Goal: Task Accomplishment & Management: Complete application form

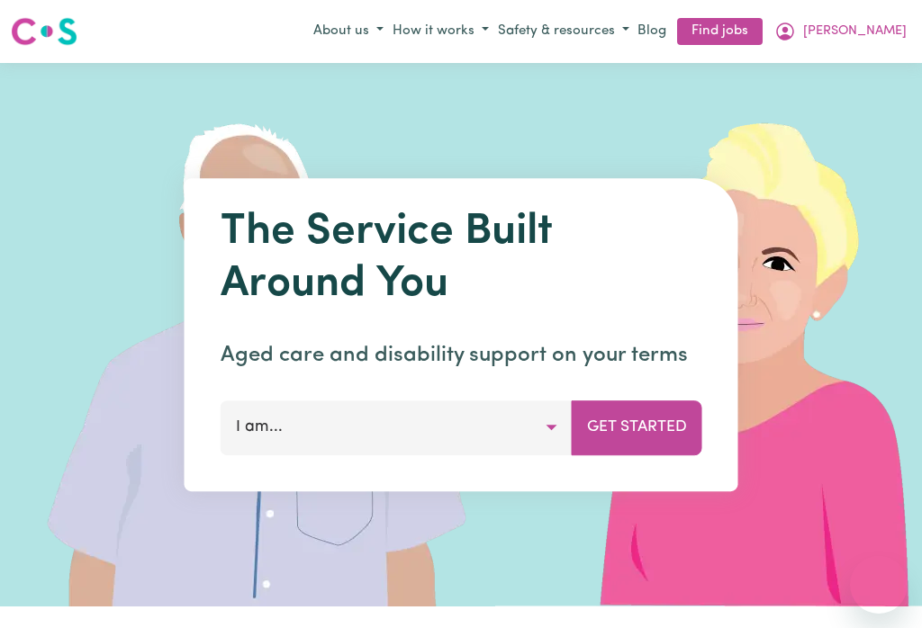
click at [787, 31] on icon "My Account" at bounding box center [784, 30] width 5 height 6
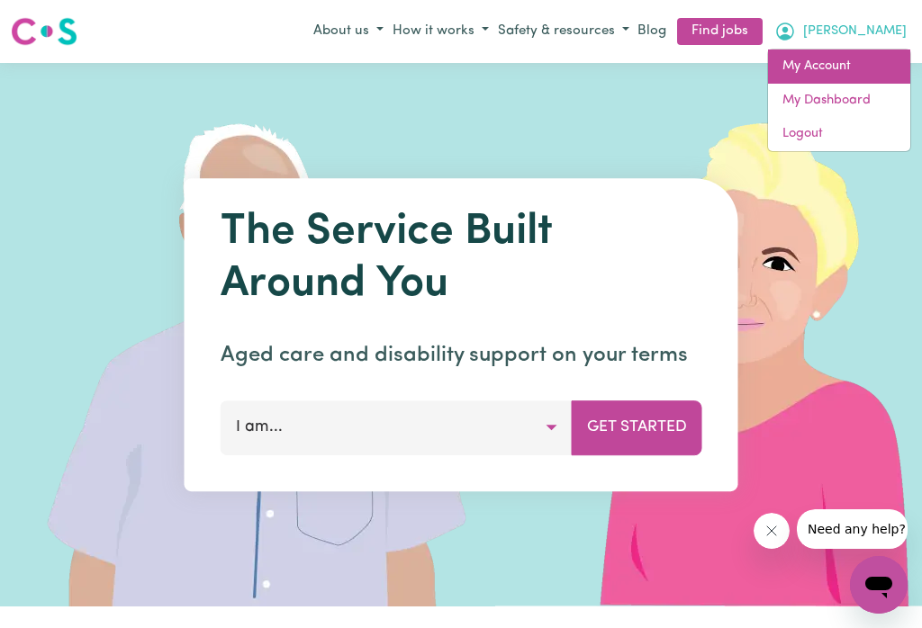
click at [833, 72] on link "My Account" at bounding box center [839, 66] width 142 height 34
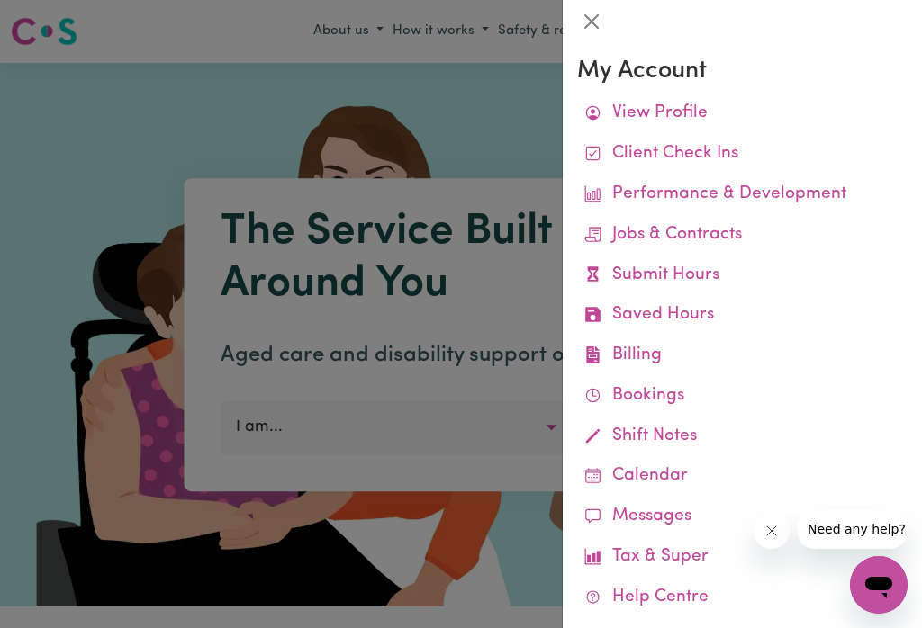
click at [699, 276] on link "Submit Hours" at bounding box center [742, 276] width 330 height 40
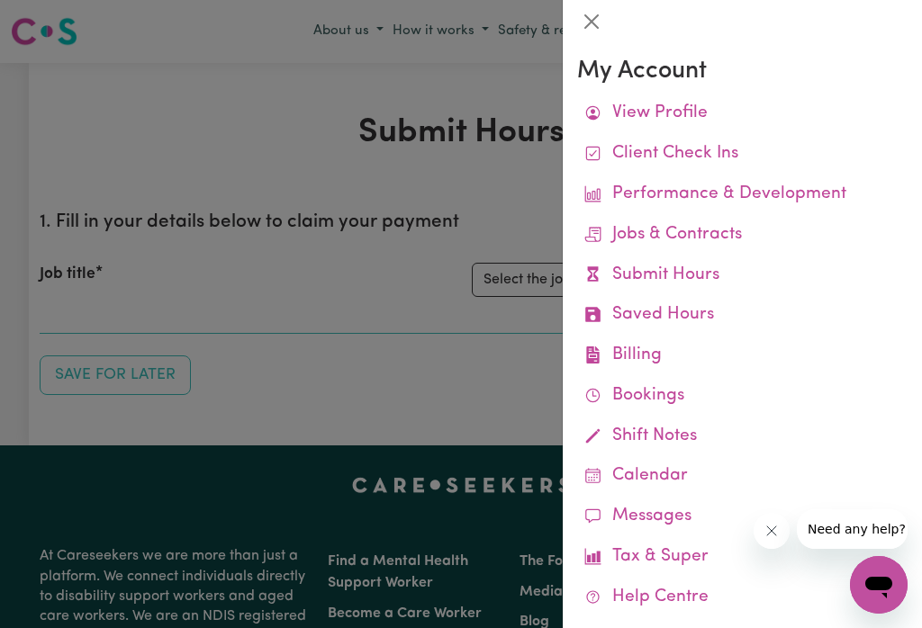
click at [597, 20] on button "Close" at bounding box center [591, 21] width 29 height 29
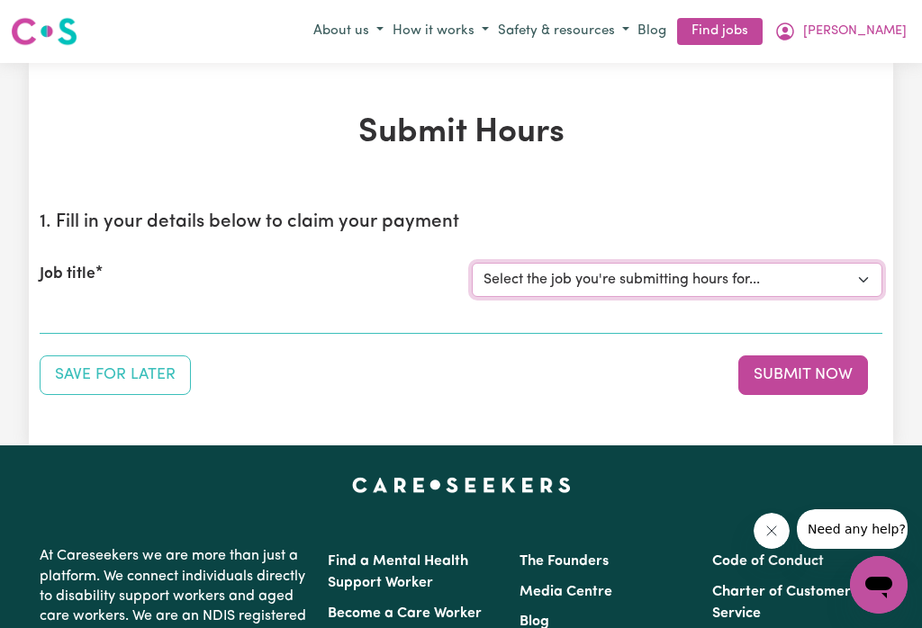
click at [857, 268] on select "Select the job you're submitting hours for... [[PERSON_NAME]] Careworker for [D…" at bounding box center [677, 280] width 410 height 34
select select "12584"
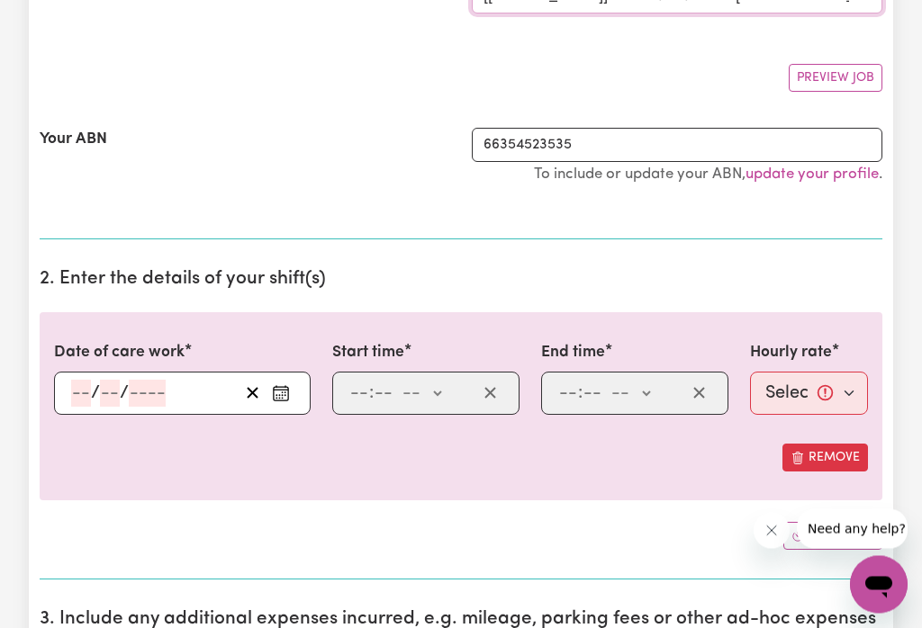
scroll to position [276, 0]
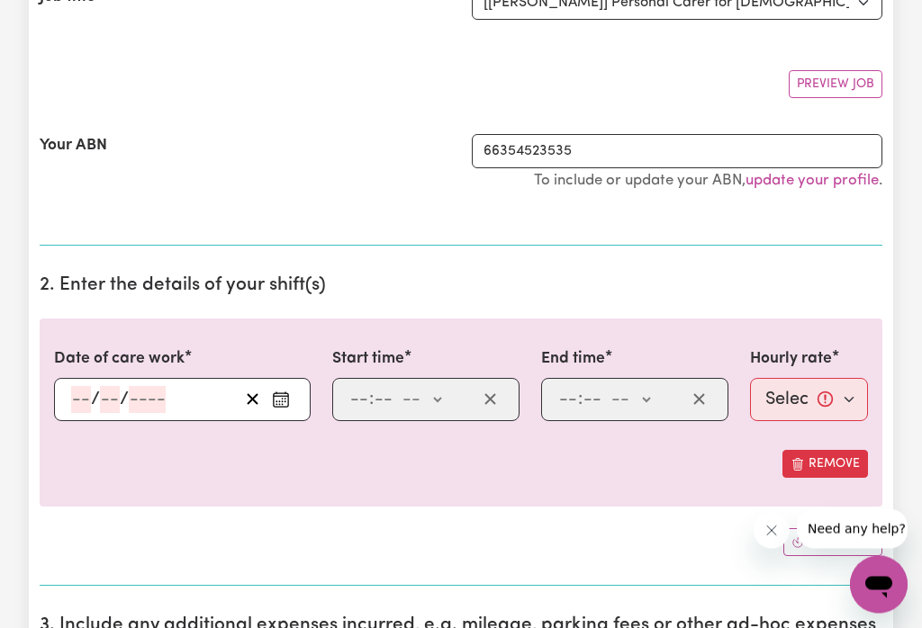
click at [291, 395] on button "Enter the date of care work" at bounding box center [280, 400] width 29 height 27
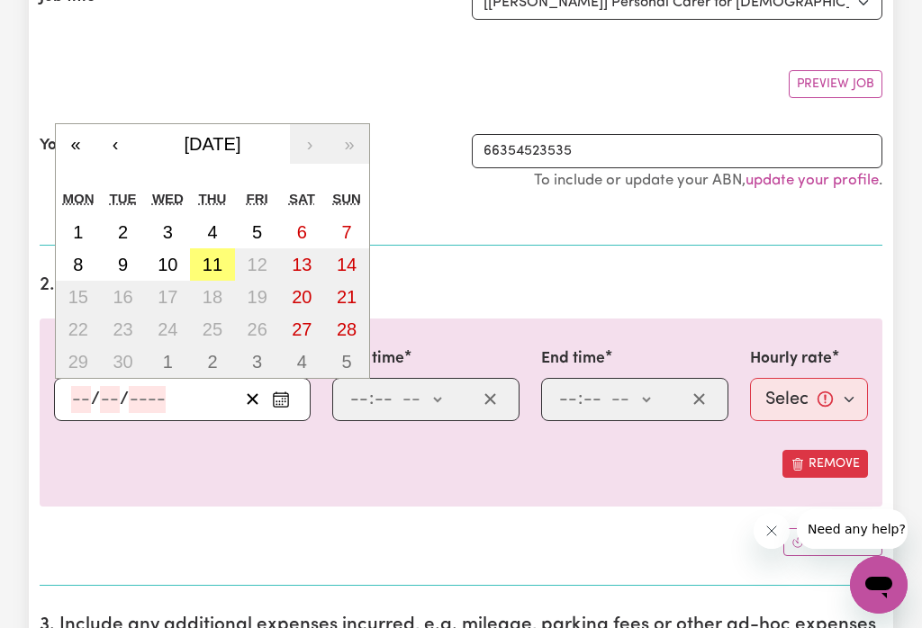
click at [215, 265] on abbr "11" at bounding box center [212, 265] width 20 height 20
type input "[DATE]"
type input "11"
type input "9"
type input "2025"
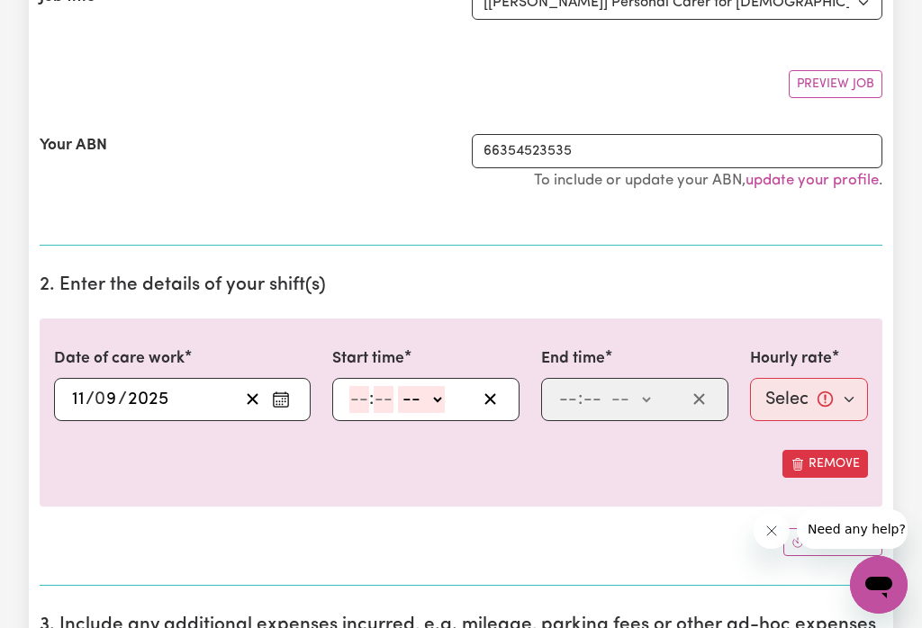
click at [437, 399] on select "-- am pm" at bounding box center [421, 399] width 47 height 27
select select "am"
click at [362, 398] on input "number" at bounding box center [359, 399] width 20 height 27
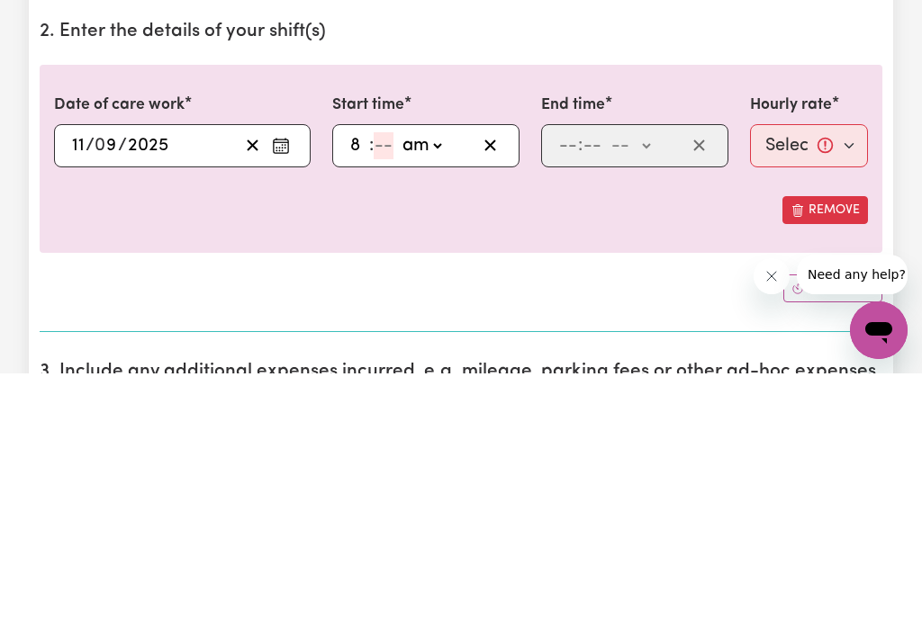
type input "8"
type input "4"
type input "08:45"
type input "45"
click at [653, 387] on select "-- am pm" at bounding box center [630, 400] width 47 height 27
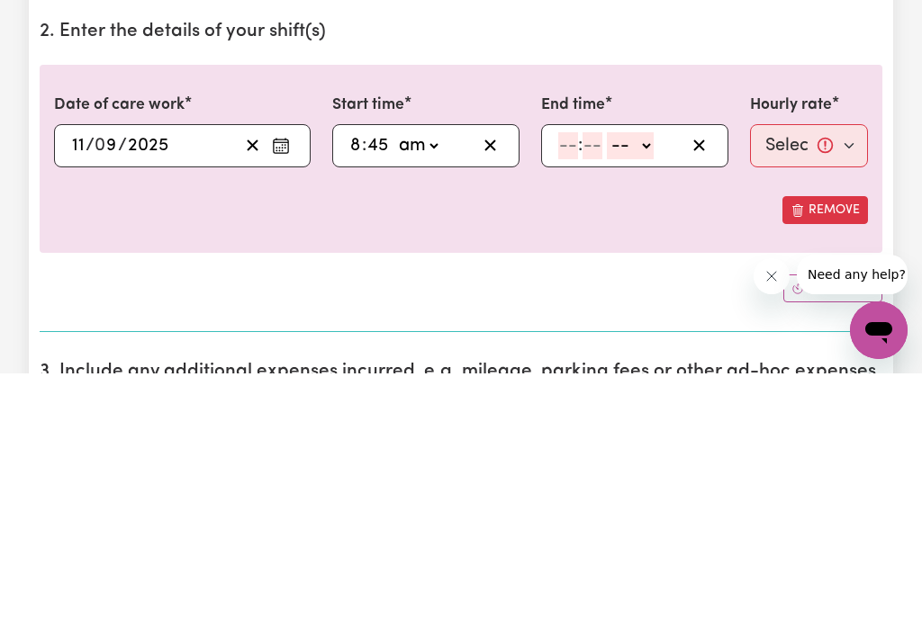
scroll to position [532, 0]
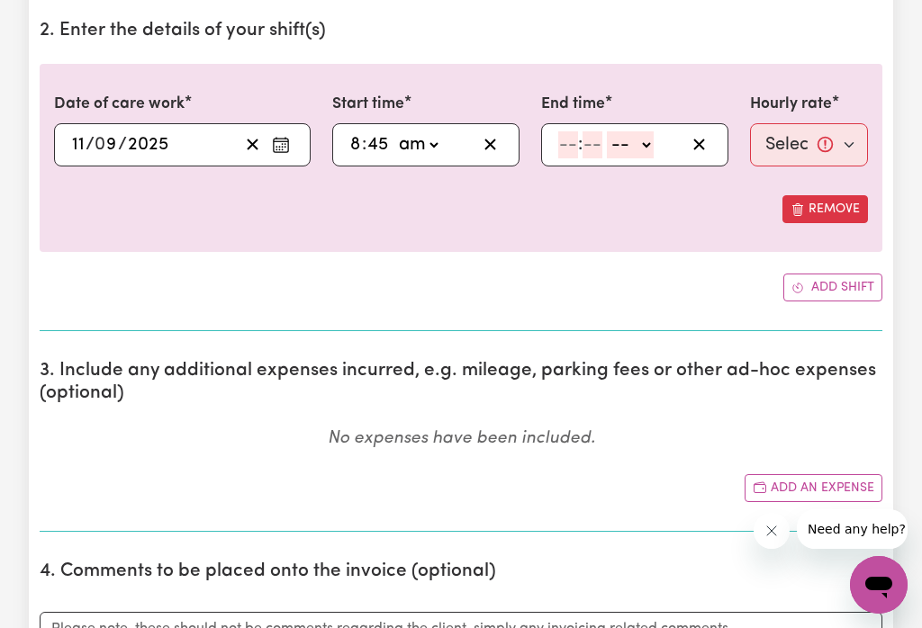
select select "am"
click at [567, 146] on input "number" at bounding box center [568, 144] width 20 height 27
type input "11"
type input "4"
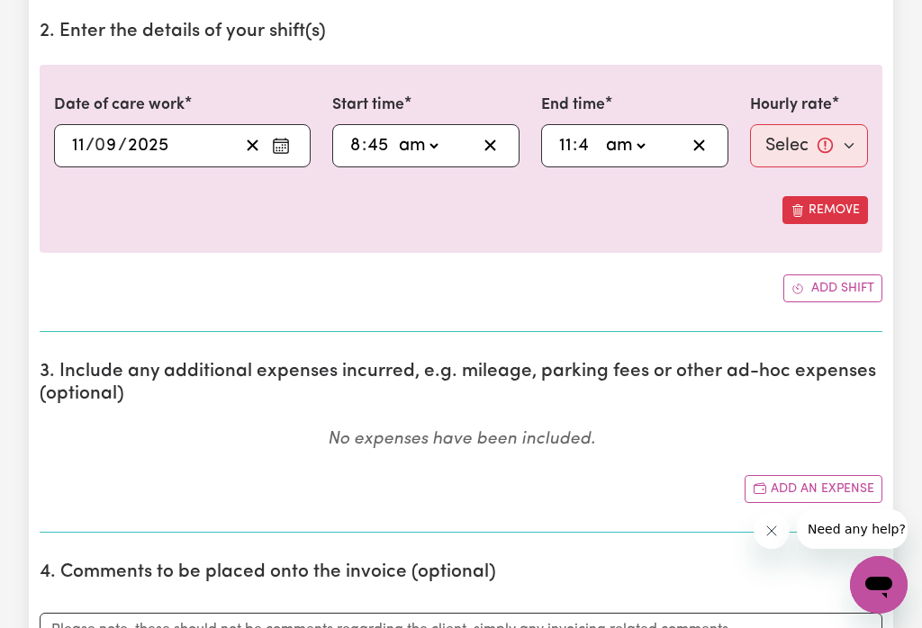
type input "11:04"
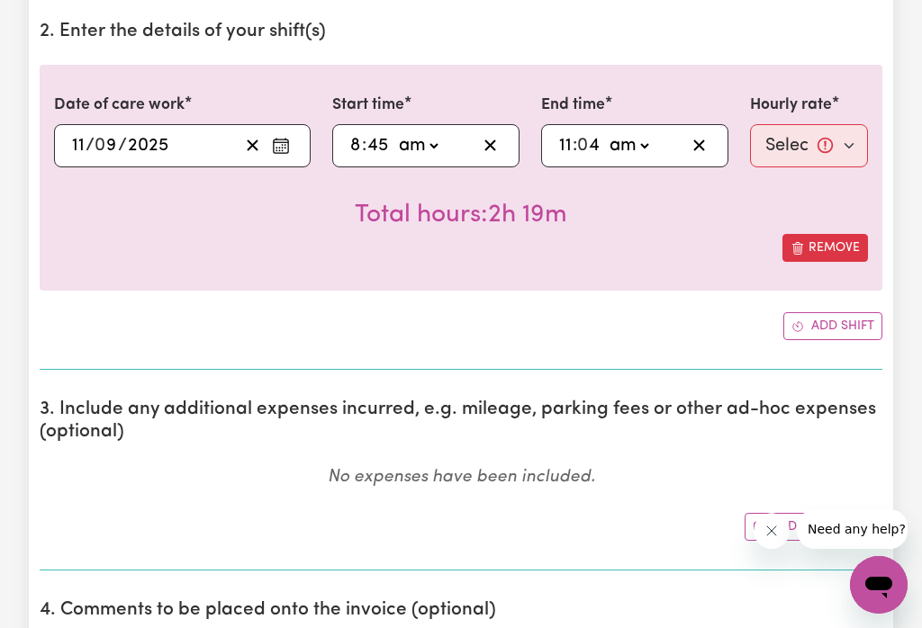
type input "45"
type input "11:45"
type input "45"
click at [823, 147] on select "Select rate... $52.87 (Weekday) $74.28 ([DATE]) $85.00 (Public Holiday) $105.00…" at bounding box center [809, 145] width 118 height 43
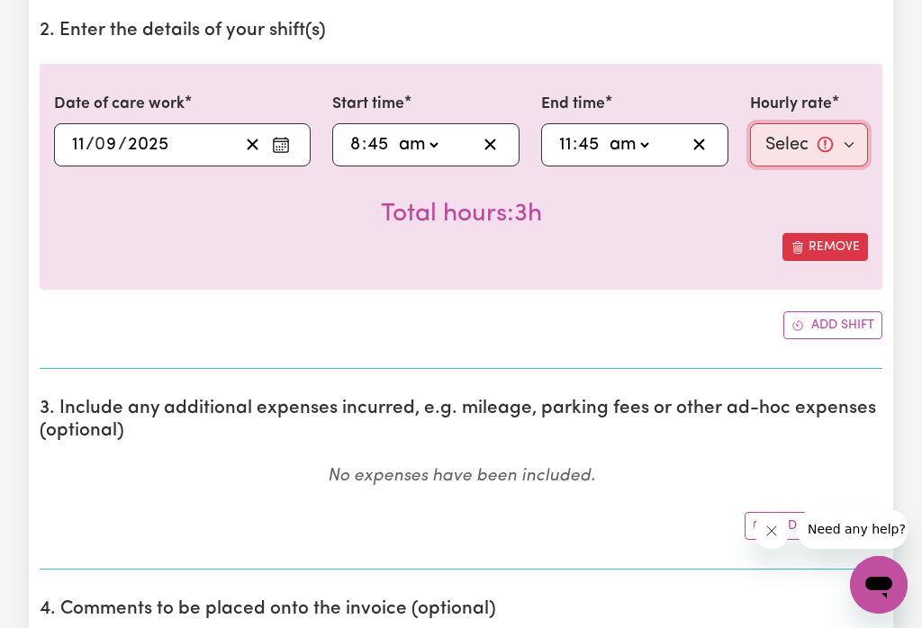
select select "52.87-Weekday"
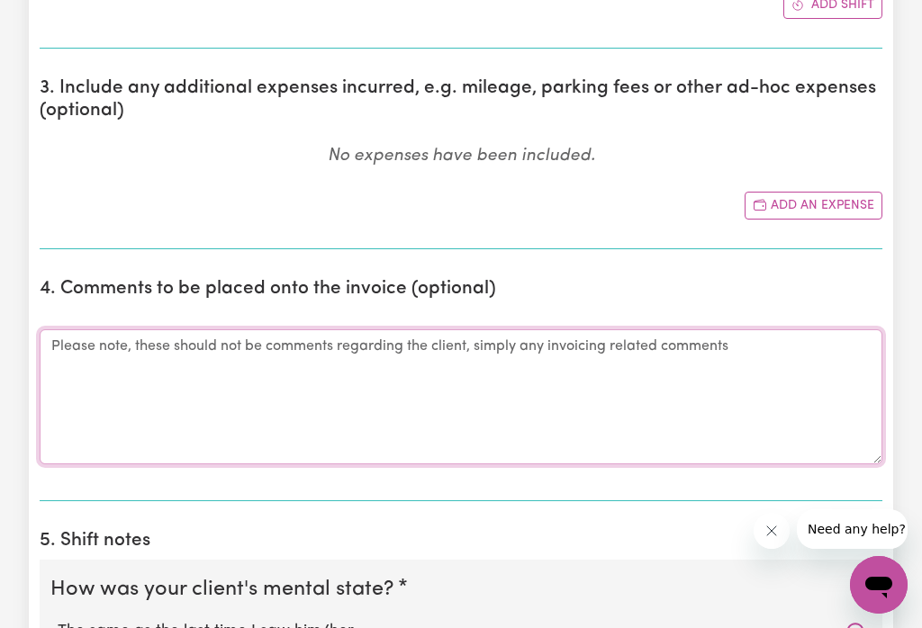
click at [97, 352] on textarea "Comments" at bounding box center [461, 396] width 842 height 135
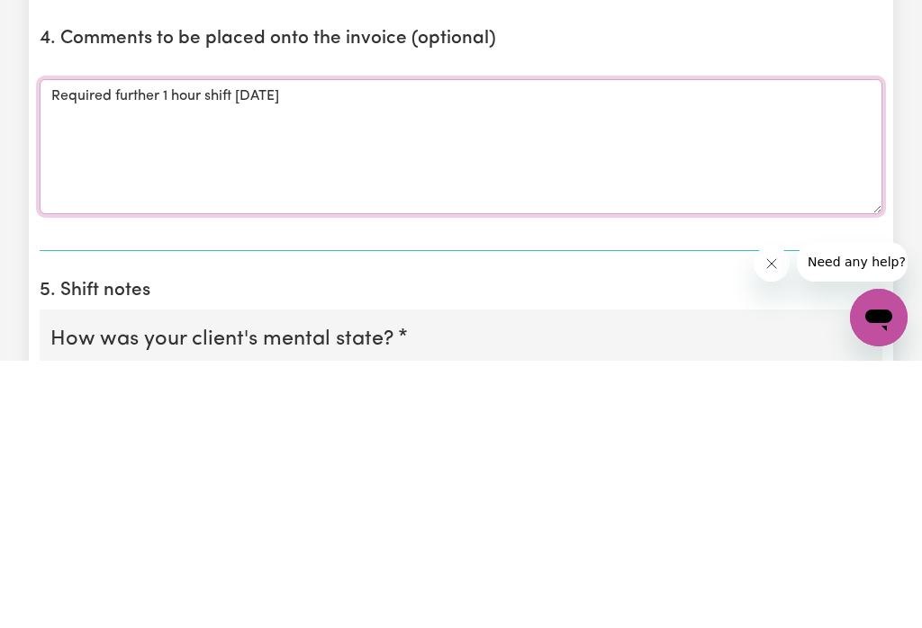
scroll to position [836, 0]
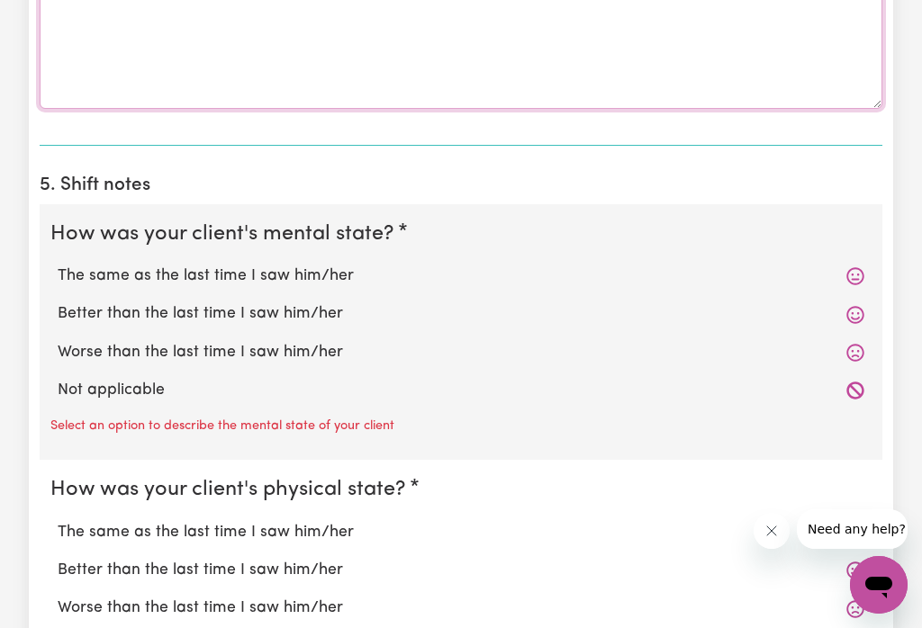
type textarea "Required further 1 hour shift [DATE][DATE], as requested by family and case man…"
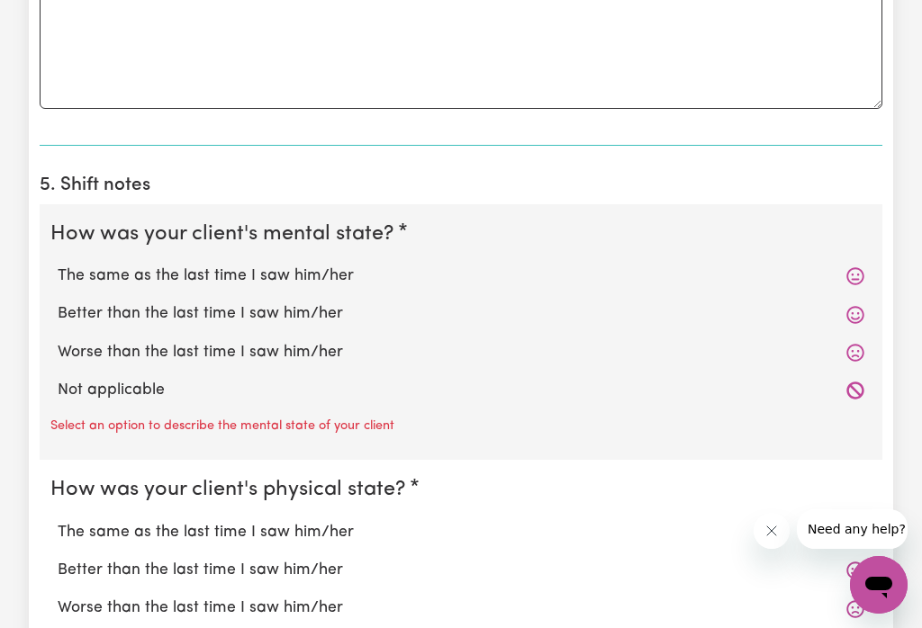
click at [307, 276] on label "The same as the last time I saw him/her" at bounding box center [461, 276] width 806 height 23
click at [58, 265] on input "The same as the last time I saw him/her" at bounding box center [57, 264] width 1 height 1
radio input "true"
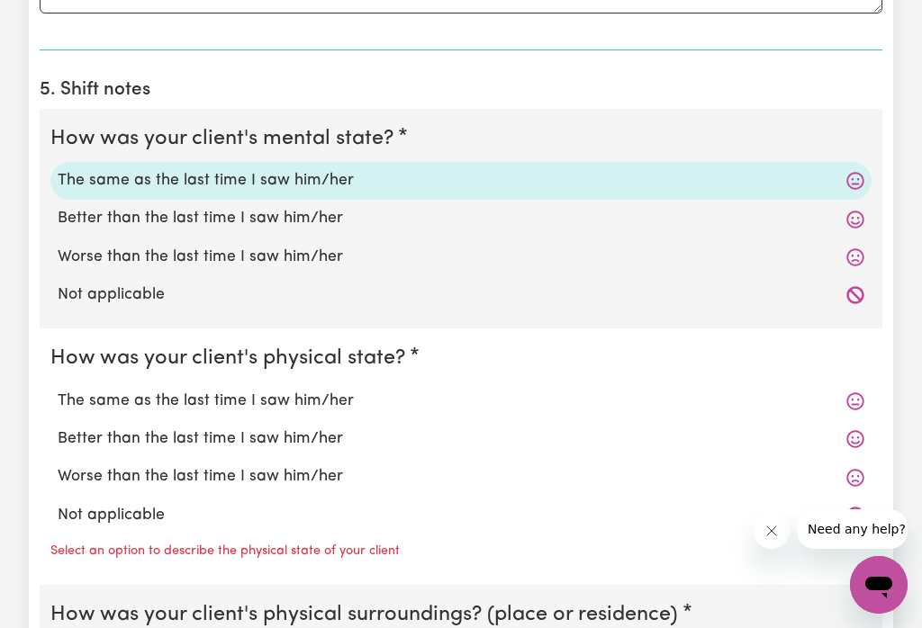
click at [317, 401] on label "The same as the last time I saw him/her" at bounding box center [461, 401] width 806 height 23
click at [58, 390] on input "The same as the last time I saw him/her" at bounding box center [57, 389] width 1 height 1
radio input "true"
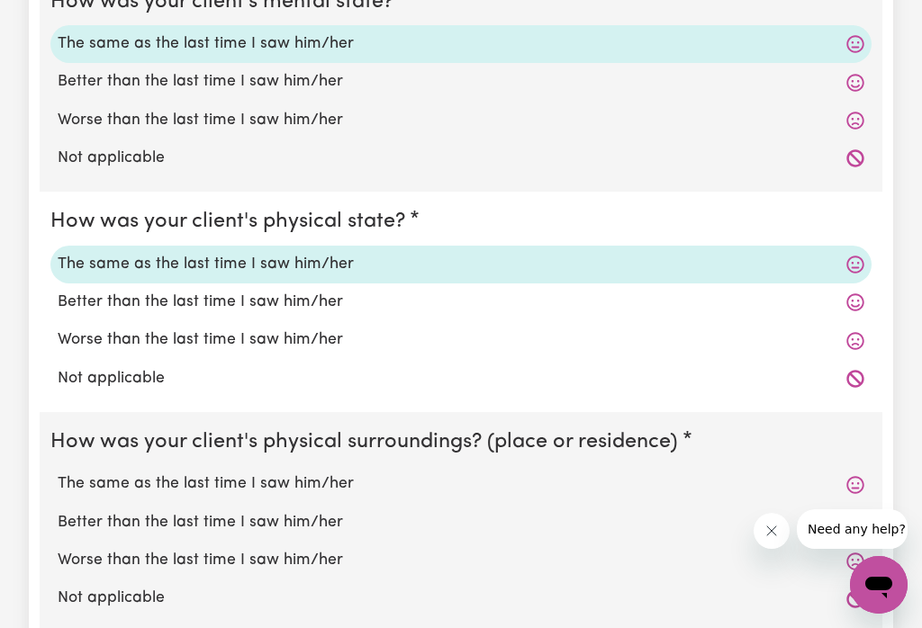
click at [311, 490] on label "The same as the last time I saw him/her" at bounding box center [461, 483] width 806 height 23
click at [58, 472] on input "The same as the last time I saw him/her" at bounding box center [57, 472] width 1 height 1
radio input "true"
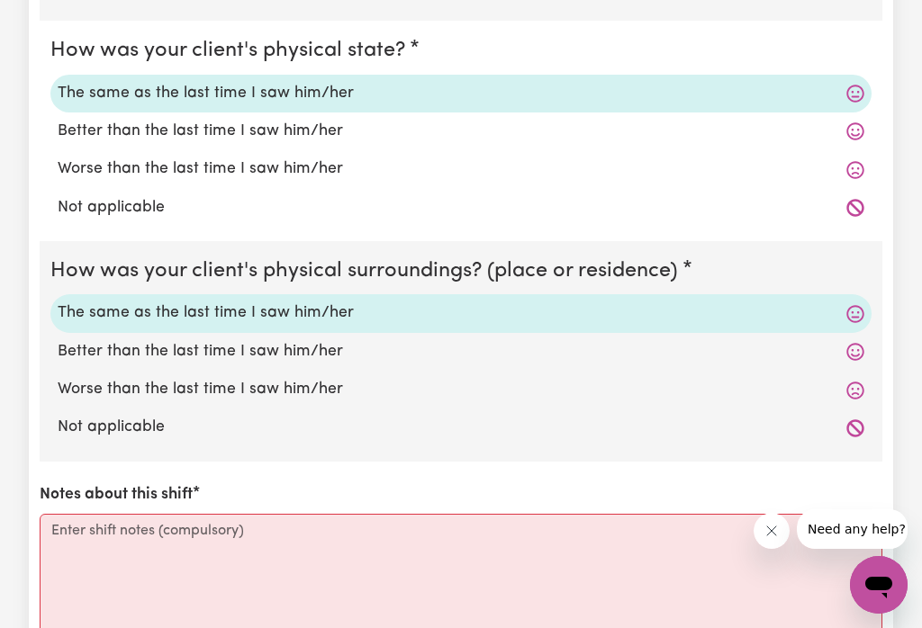
scroll to position [1641, 0]
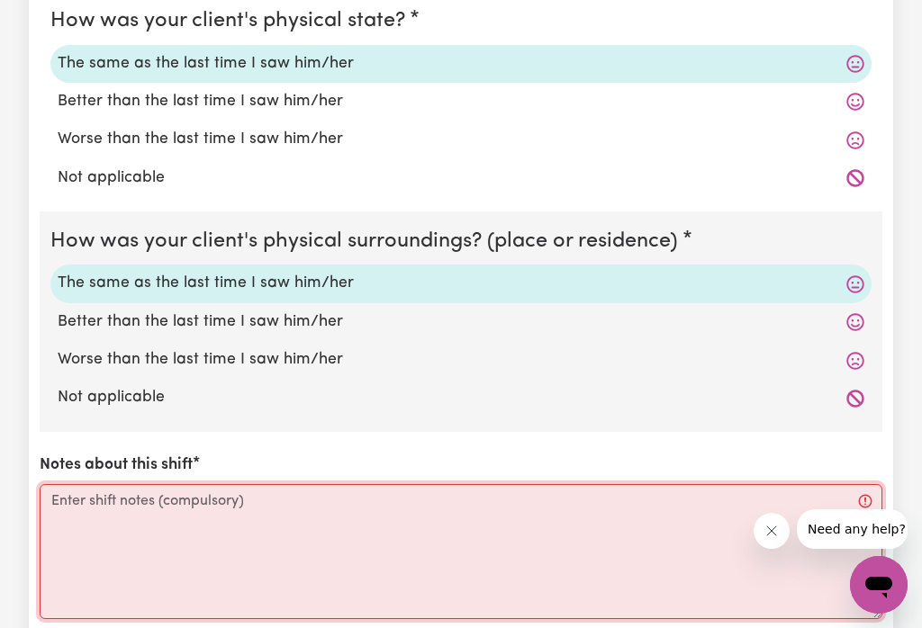
click at [178, 508] on textarea "Notes about this shift" at bounding box center [461, 551] width 842 height 135
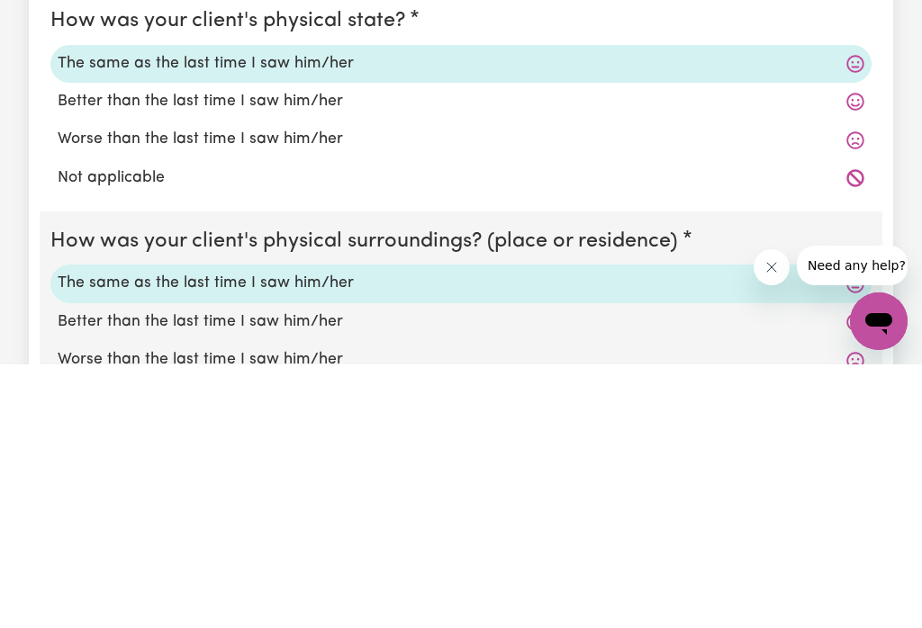
scroll to position [1376, 0]
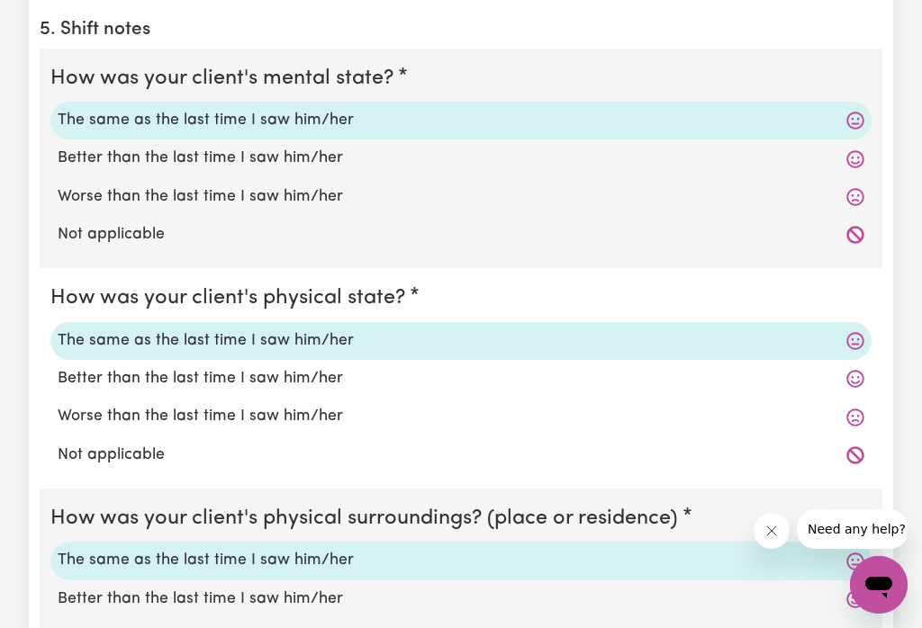
click at [307, 201] on label "Worse than the last time I saw him/her" at bounding box center [461, 196] width 806 height 23
click at [58, 185] on input "Worse than the last time I saw him/her" at bounding box center [57, 184] width 1 height 1
radio input "true"
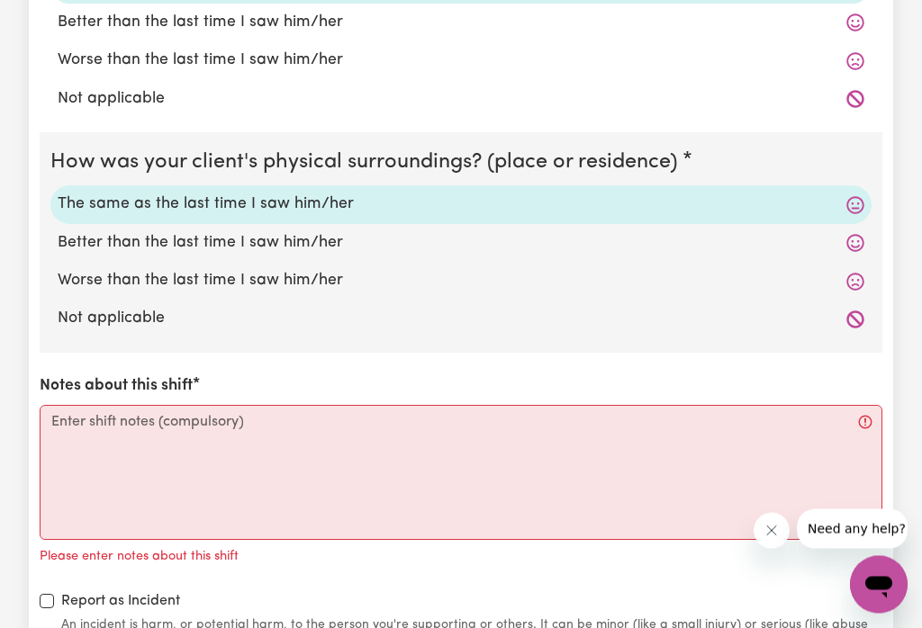
scroll to position [1720, 0]
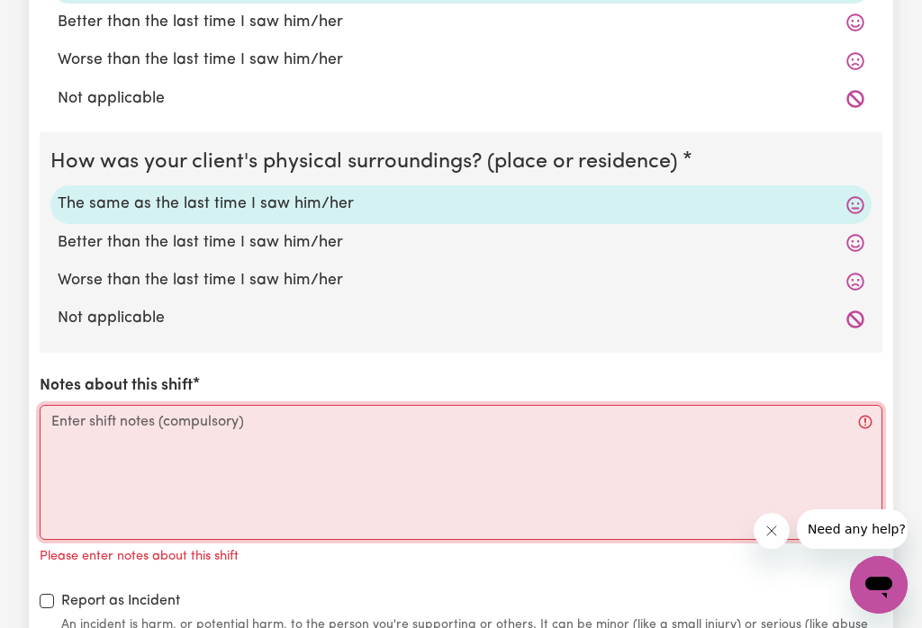
click at [148, 429] on textarea "Notes about this shift" at bounding box center [461, 472] width 842 height 135
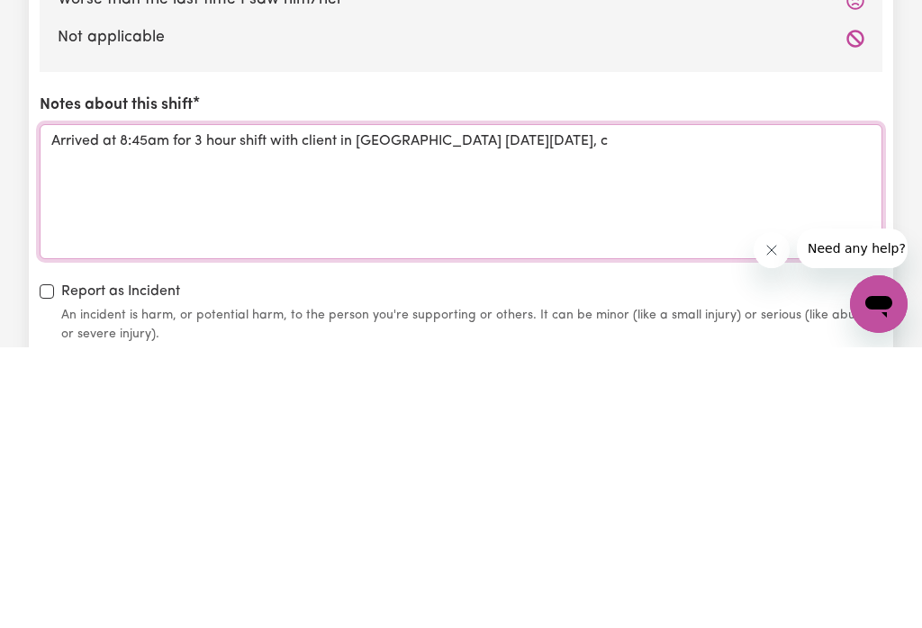
click at [679, 405] on textarea "Arrived at 8:45am for 3 hour shift with client in [GEOGRAPHIC_DATA] [DATE][DATE…" at bounding box center [461, 472] width 842 height 135
click at [672, 405] on textarea "Arrived at 8:45am for 3 hour shift with client in [GEOGRAPHIC_DATA] [DATE][DATE…" at bounding box center [461, 472] width 842 height 135
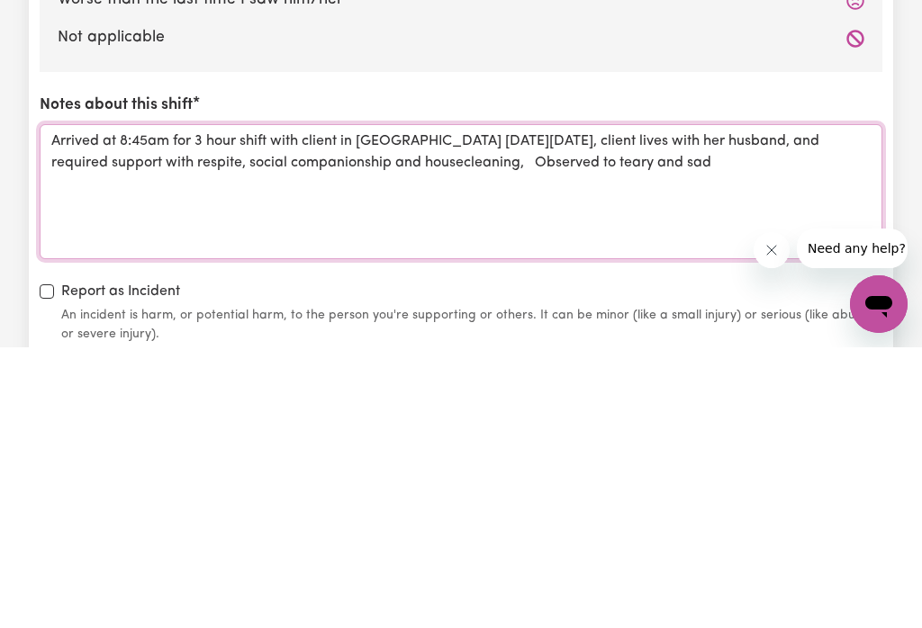
click at [617, 405] on textarea "Arrived at 8:45am for 3 hour shift with client in [GEOGRAPHIC_DATA] [DATE][DATE…" at bounding box center [461, 472] width 842 height 135
click at [755, 405] on textarea "Arrived at 8:45am for 3 hour shift with client in [GEOGRAPHIC_DATA] [DATE][DATE…" at bounding box center [461, 472] width 842 height 135
click at [757, 405] on textarea "Arrived at 8:45am for 3 hour shift with client in [GEOGRAPHIC_DATA] [DATE][DATE…" at bounding box center [461, 472] width 842 height 135
click at [803, 405] on textarea "Arrived at 8:45am for 3 hour shift with client in [GEOGRAPHIC_DATA] [DATE][DATE…" at bounding box center [461, 472] width 842 height 135
click at [741, 405] on textarea "Arrived at 8:45am for 3 hour shift with client in [GEOGRAPHIC_DATA] [DATE][DATE…" at bounding box center [461, 472] width 842 height 135
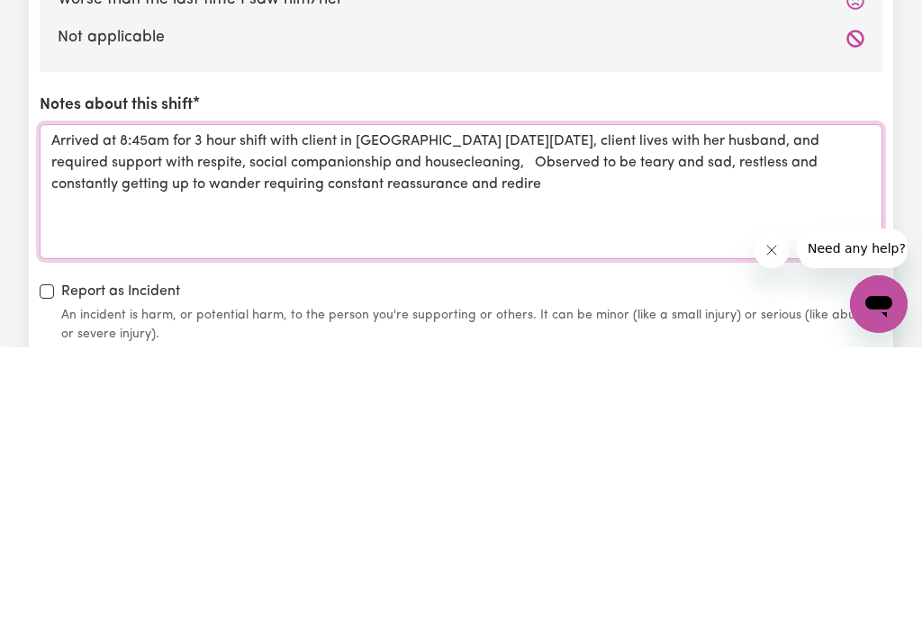
click at [385, 405] on textarea "Arrived at 8:45am for 3 hour shift with client in [GEOGRAPHIC_DATA] [DATE][DATE…" at bounding box center [461, 472] width 842 height 135
click at [620, 405] on textarea "Arrived at 8:45am for 3 hour shift with client in [GEOGRAPHIC_DATA] [DATE][DATE…" at bounding box center [461, 472] width 842 height 135
click at [655, 405] on textarea "Arrived at 8:45am for 3 hour shift with client in [GEOGRAPHIC_DATA] [DATE][DATE…" at bounding box center [461, 472] width 842 height 135
click at [614, 405] on textarea "Arrived at 8:45am for 3 hour shift with client in [GEOGRAPHIC_DATA] [DATE][DATE…" at bounding box center [461, 472] width 842 height 135
click at [597, 405] on textarea "Arrived at 8:45am for 3 hour shift with client in [GEOGRAPHIC_DATA] [DATE][DATE…" at bounding box center [461, 472] width 842 height 135
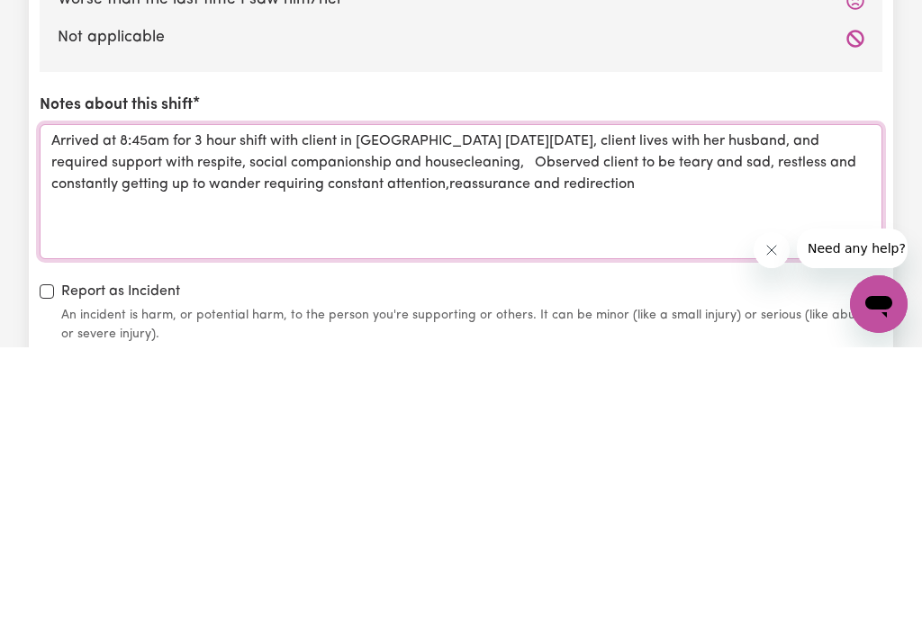
click at [666, 405] on textarea "Arrived at 8:45am for 3 hour shift with client in [GEOGRAPHIC_DATA] [DATE][DATE…" at bounding box center [461, 472] width 842 height 135
click at [646, 405] on textarea "Arrived at 8:45am for 3 hour shift with client in [GEOGRAPHIC_DATA] [DATE][DATE…" at bounding box center [461, 472] width 842 height 135
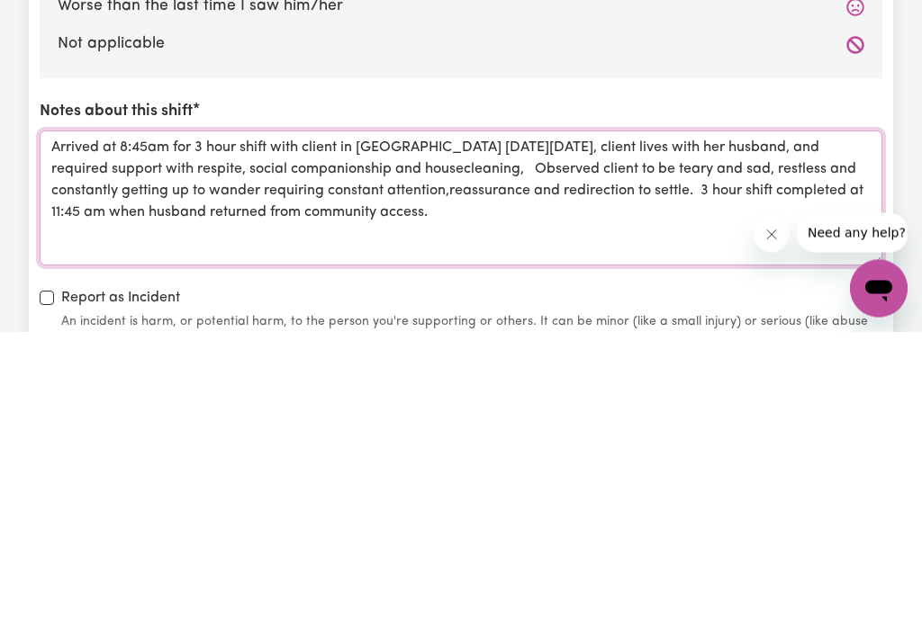
scroll to position [1722, 0]
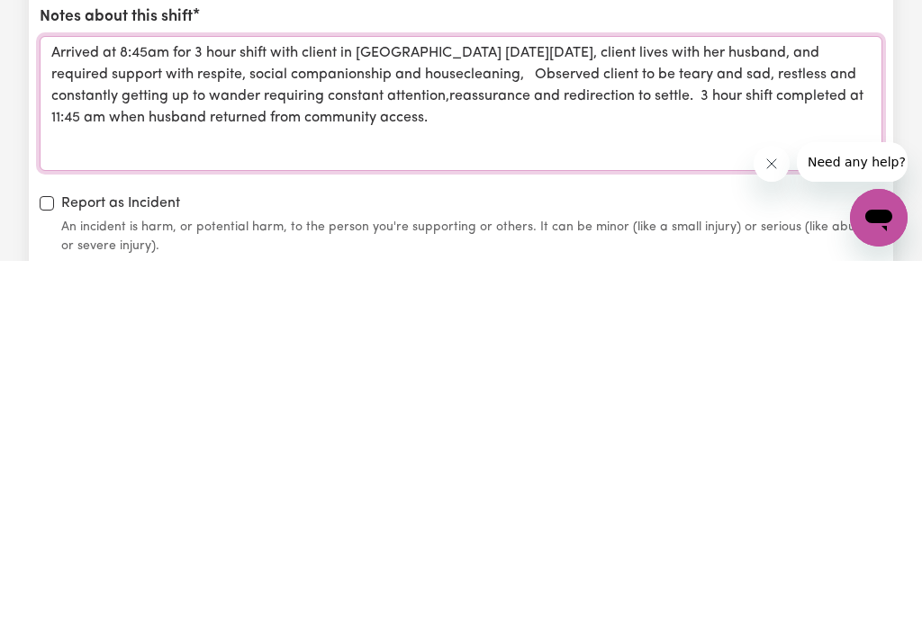
type textarea "Arrived at 8:45am for 3 hour shift with client in [GEOGRAPHIC_DATA] [DATE][DATE…"
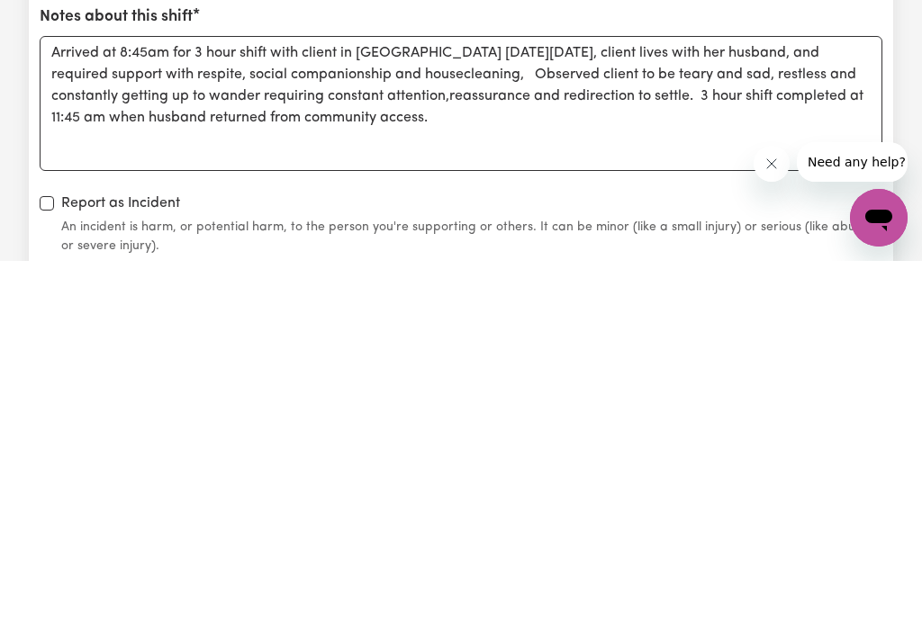
click at [487, 585] on small "An incident is harm, or potential harm, to the person you're supporting or othe…" at bounding box center [471, 604] width 821 height 38
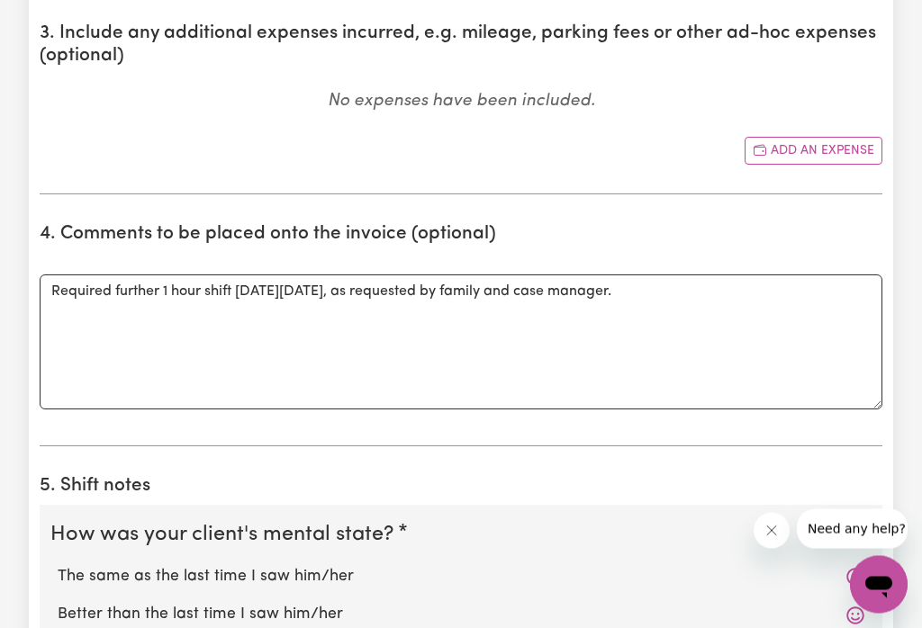
scroll to position [907, 0]
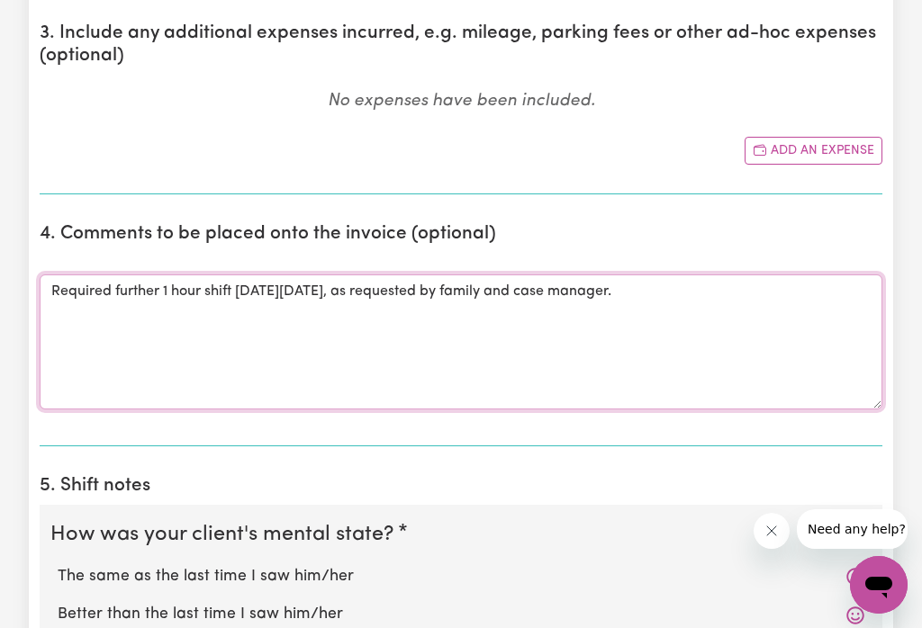
click at [237, 284] on textarea "Required further 1 hour shift [DATE][DATE], as requested by family and case man…" at bounding box center [461, 341] width 842 height 135
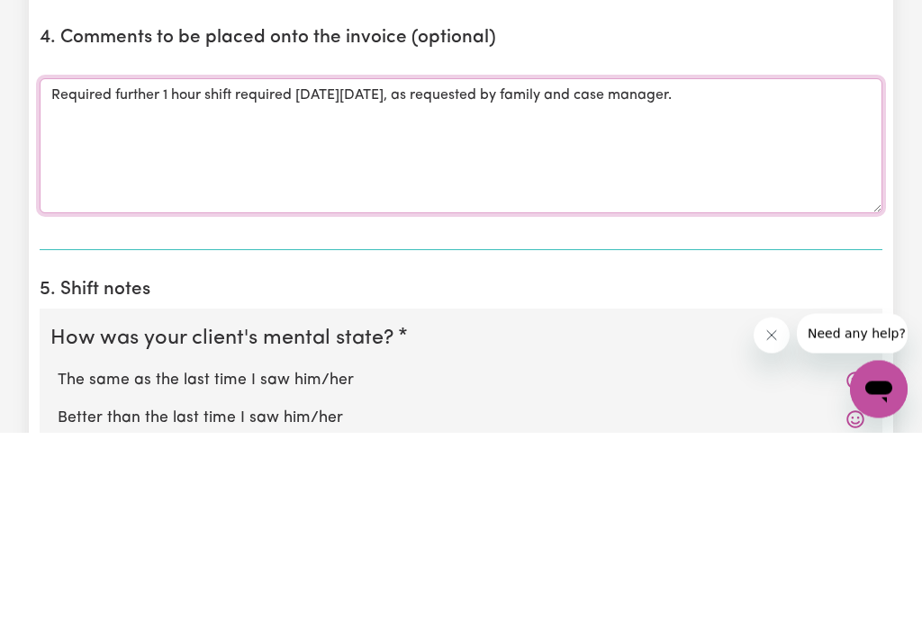
click at [811, 274] on textarea "Required further 1 hour shift required [DATE][DATE], as requested by family and…" at bounding box center [461, 341] width 842 height 135
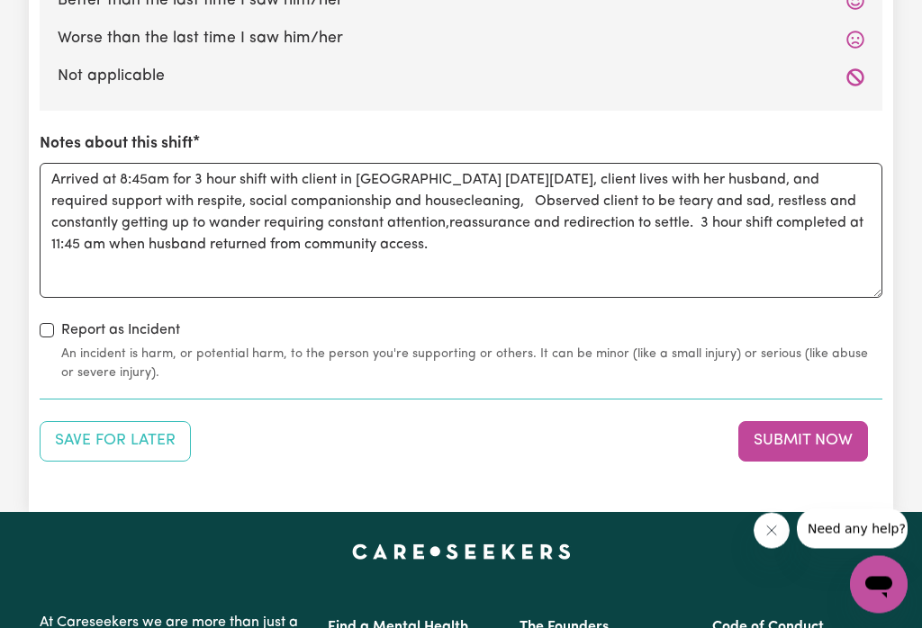
type textarea "Required further 1 hour shift required [DATE][DATE], as requested by family and…"
click at [780, 441] on button "Submit Now" at bounding box center [803, 442] width 130 height 40
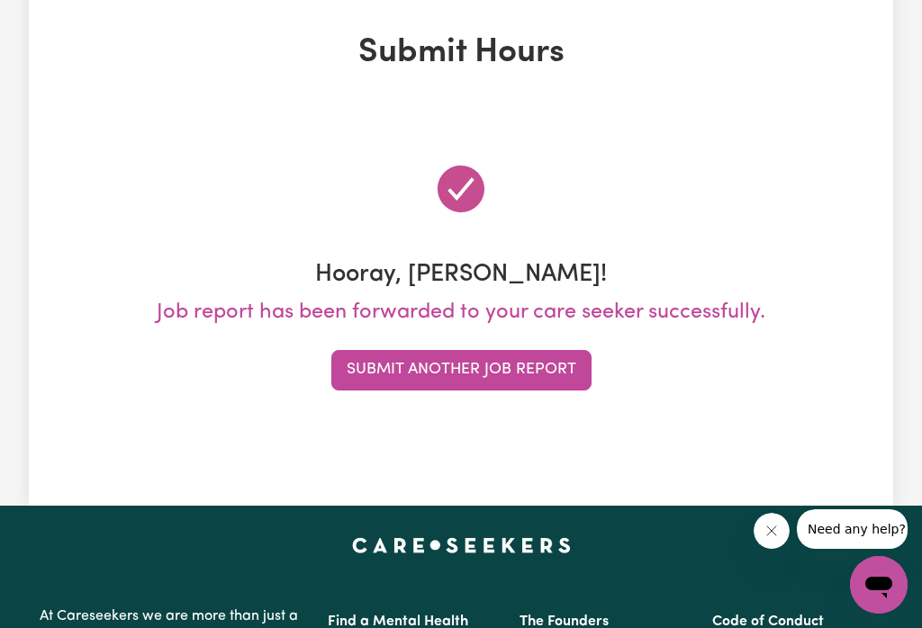
scroll to position [0, 0]
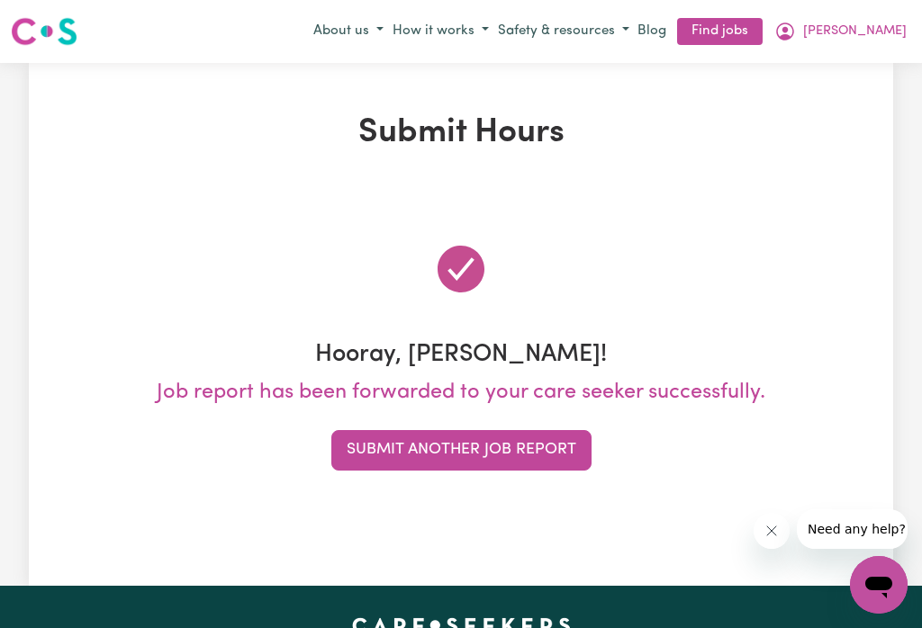
click at [545, 430] on button "Submit Another Job Report" at bounding box center [461, 450] width 260 height 40
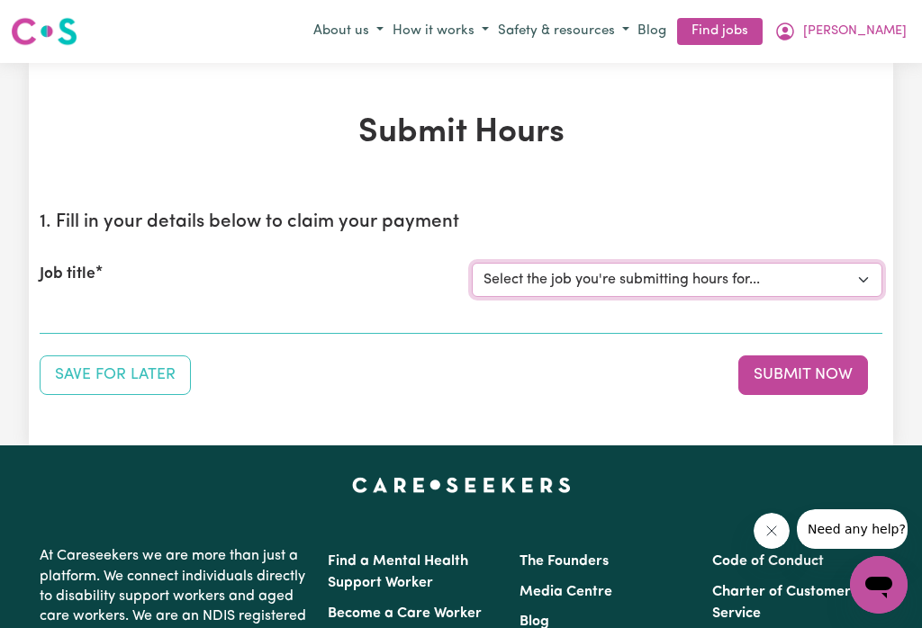
click at [855, 278] on select "Select the job you're submitting hours for... [[PERSON_NAME]] Careworker for [D…" at bounding box center [677, 280] width 410 height 34
select select "10020"
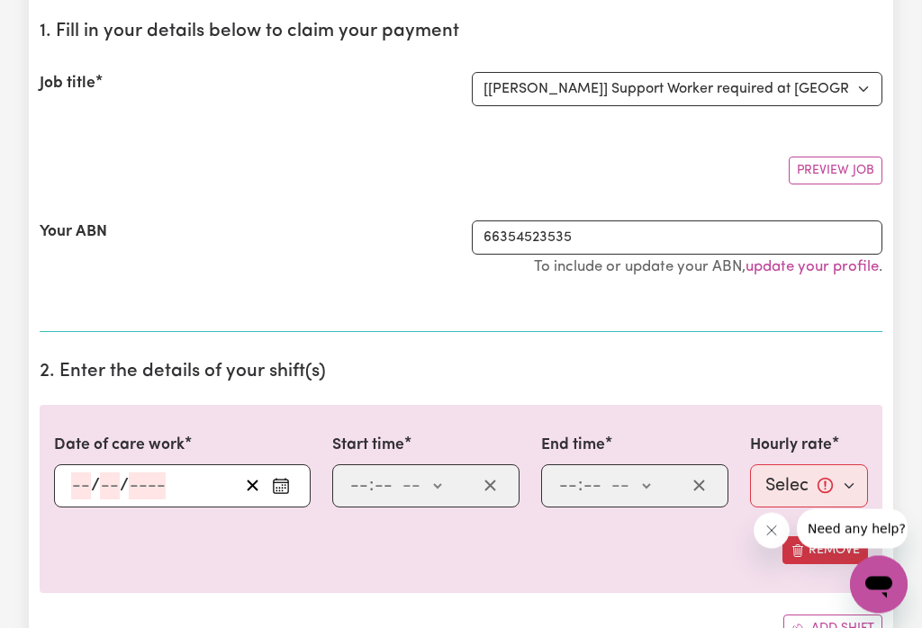
click at [292, 488] on button "Enter the date of care work" at bounding box center [280, 486] width 29 height 27
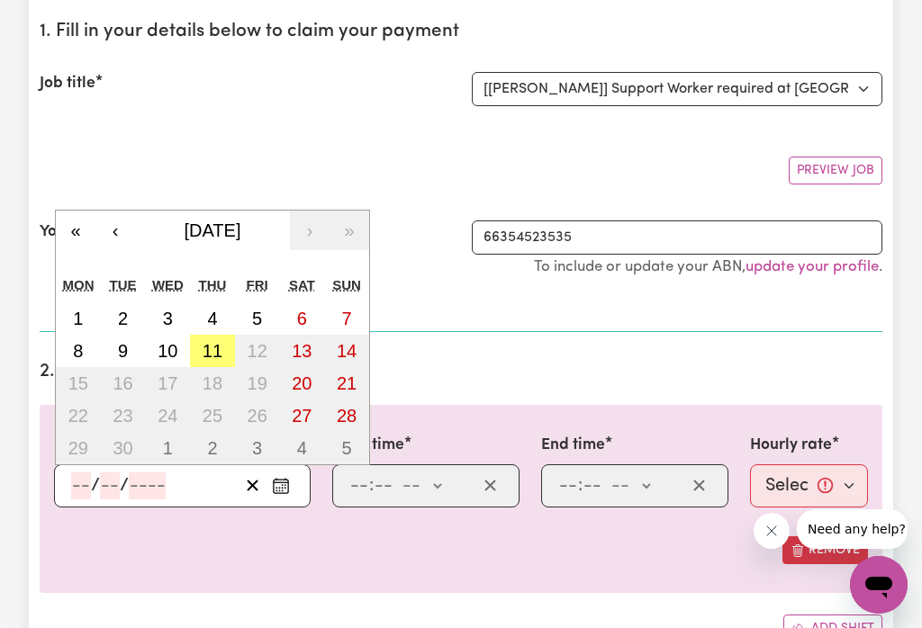
click at [219, 353] on abbr "11" at bounding box center [212, 351] width 20 height 20
type input "[DATE]"
type input "11"
type input "9"
type input "2025"
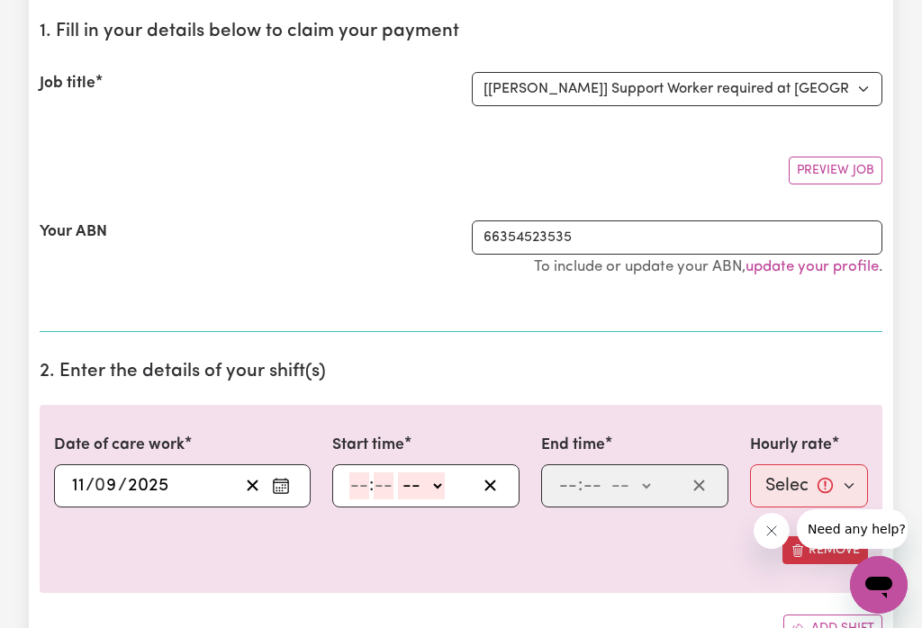
click at [445, 485] on select "-- am pm" at bounding box center [421, 485] width 47 height 27
select select "pm"
click at [351, 490] on input "number" at bounding box center [359, 485] width 20 height 27
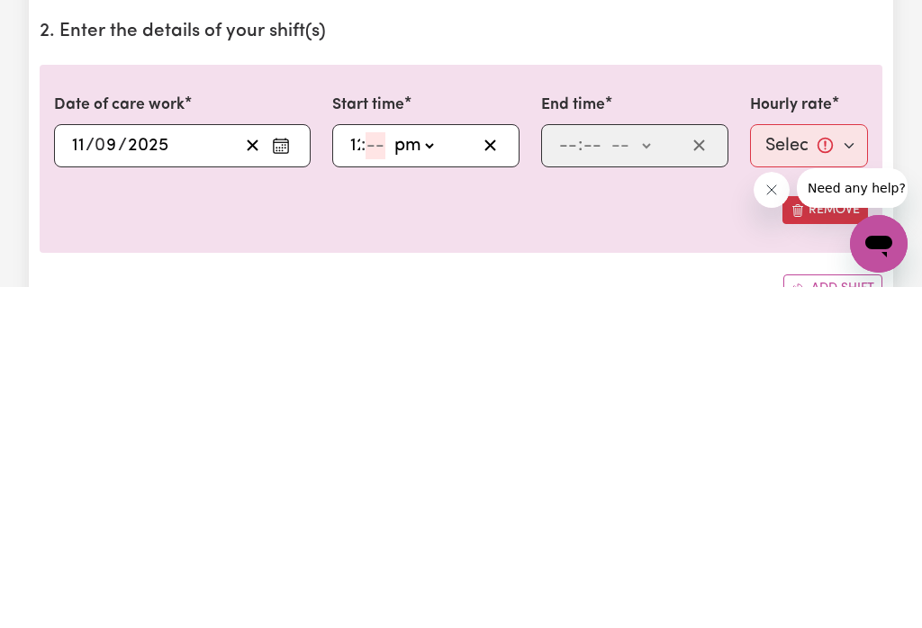
type input "12"
type input "12:00"
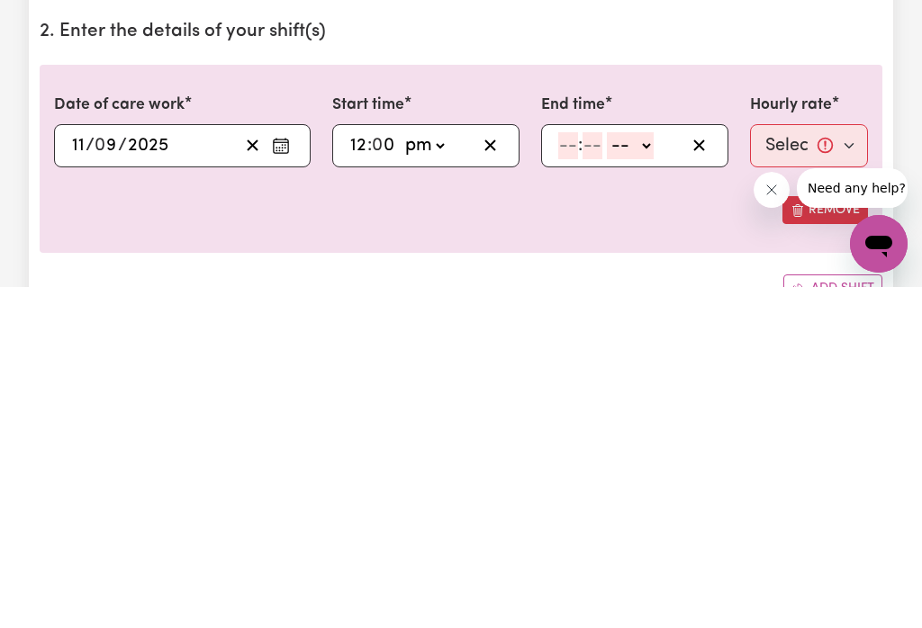
type input "0"
click at [652, 473] on select "-- am pm" at bounding box center [630, 486] width 47 height 27
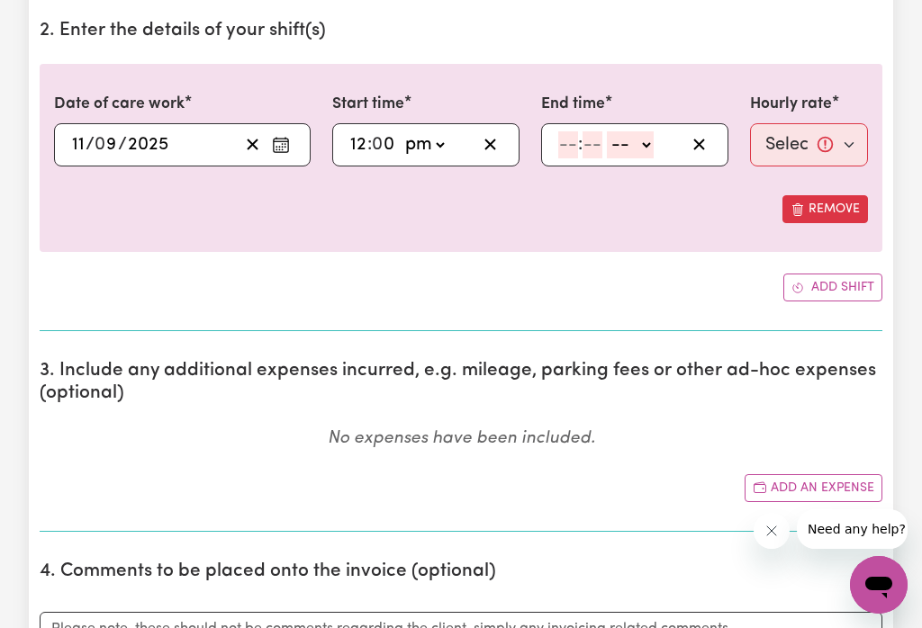
select select "pm"
click at [561, 142] on input "number" at bounding box center [568, 145] width 20 height 27
type input "2"
type input "14:00"
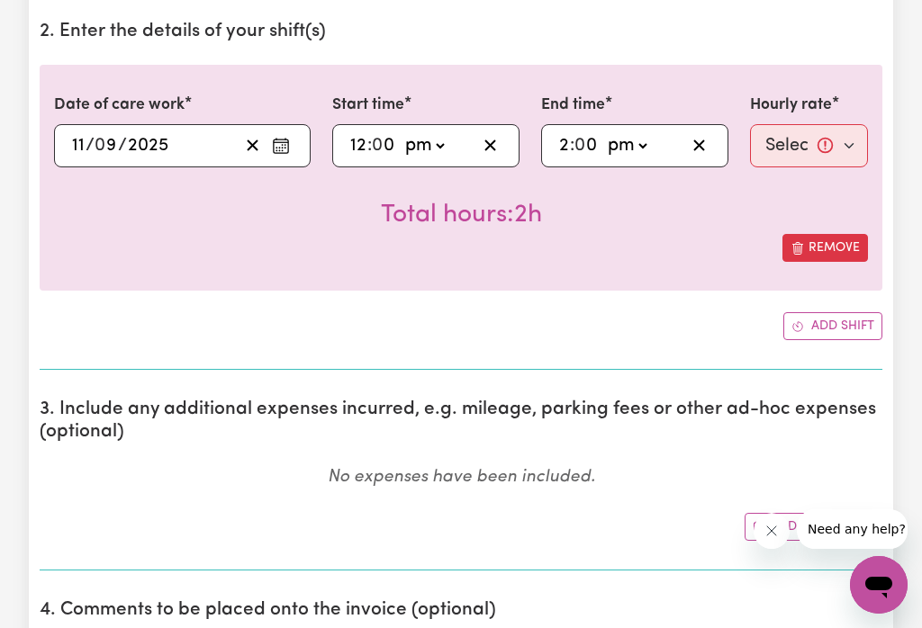
type input "0"
click at [810, 145] on select "Select rate... $47.00 (Weekday)" at bounding box center [809, 145] width 118 height 43
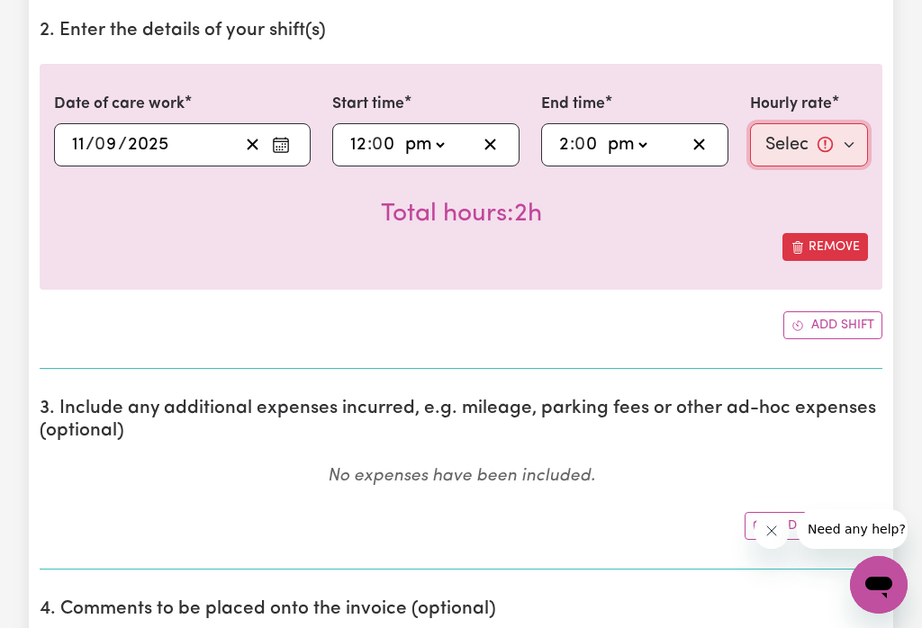
select select "47-Weekday"
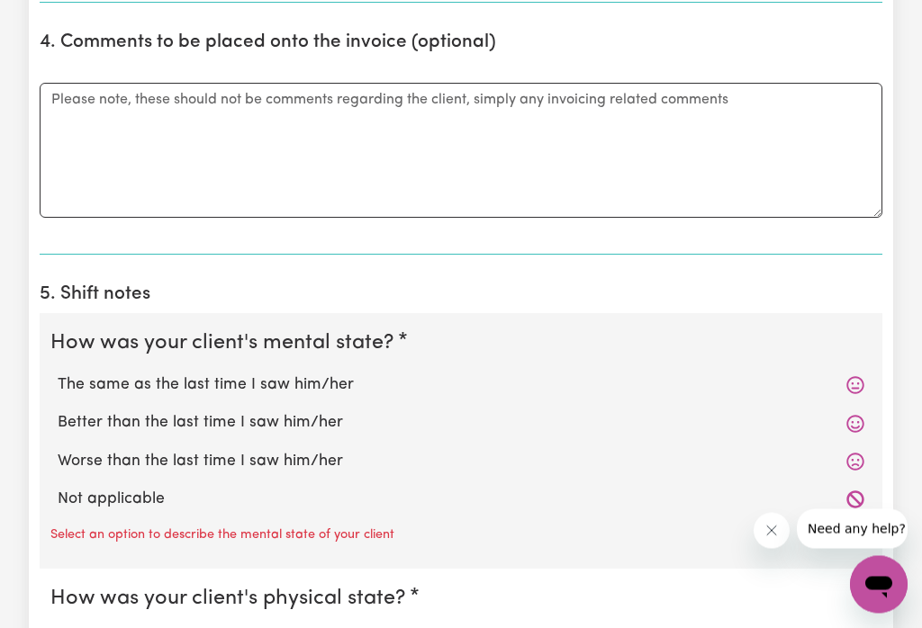
scroll to position [1107, 0]
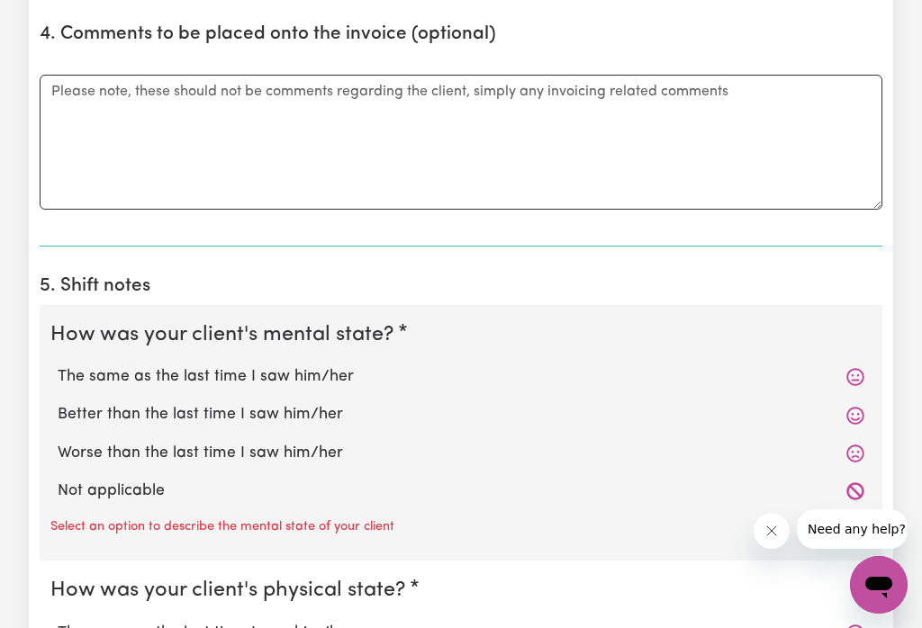
click at [299, 371] on label "The same as the last time I saw him/her" at bounding box center [461, 376] width 806 height 23
click at [58, 365] on input "The same as the last time I saw him/her" at bounding box center [57, 364] width 1 height 1
radio input "true"
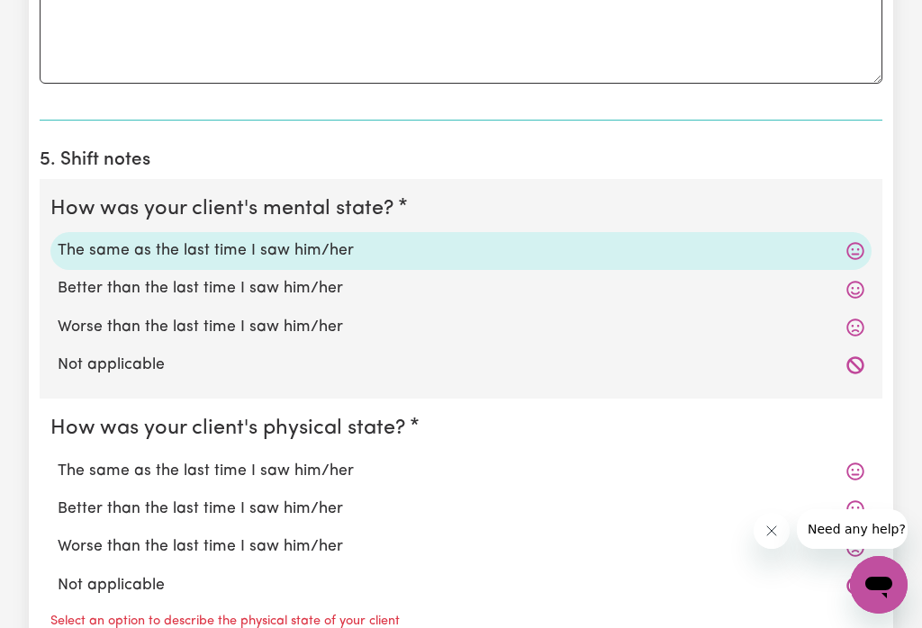
click at [319, 475] on label "The same as the last time I saw him/her" at bounding box center [461, 471] width 806 height 23
click at [58, 460] on input "The same as the last time I saw him/her" at bounding box center [57, 459] width 1 height 1
radio input "true"
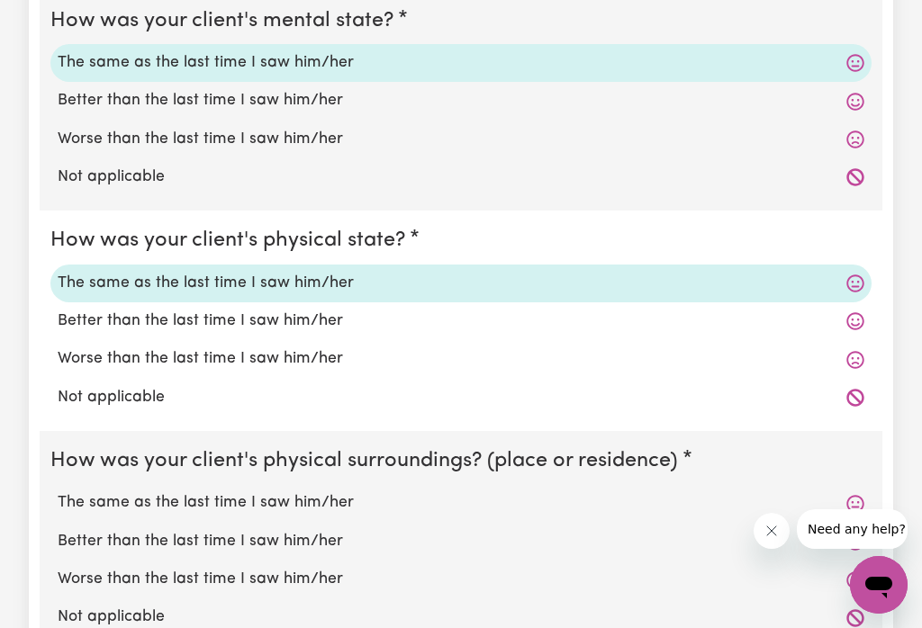
click at [320, 507] on label "The same as the last time I saw him/her" at bounding box center [461, 502] width 806 height 23
click at [58, 491] on input "The same as the last time I saw him/her" at bounding box center [57, 490] width 1 height 1
radio input "true"
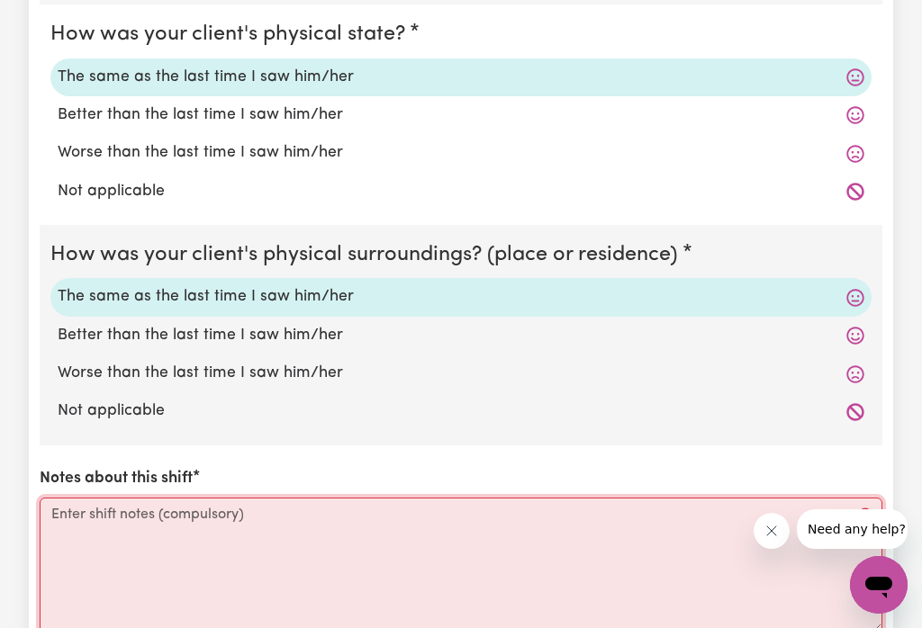
click at [133, 520] on textarea "Notes about this shift" at bounding box center [461, 565] width 842 height 135
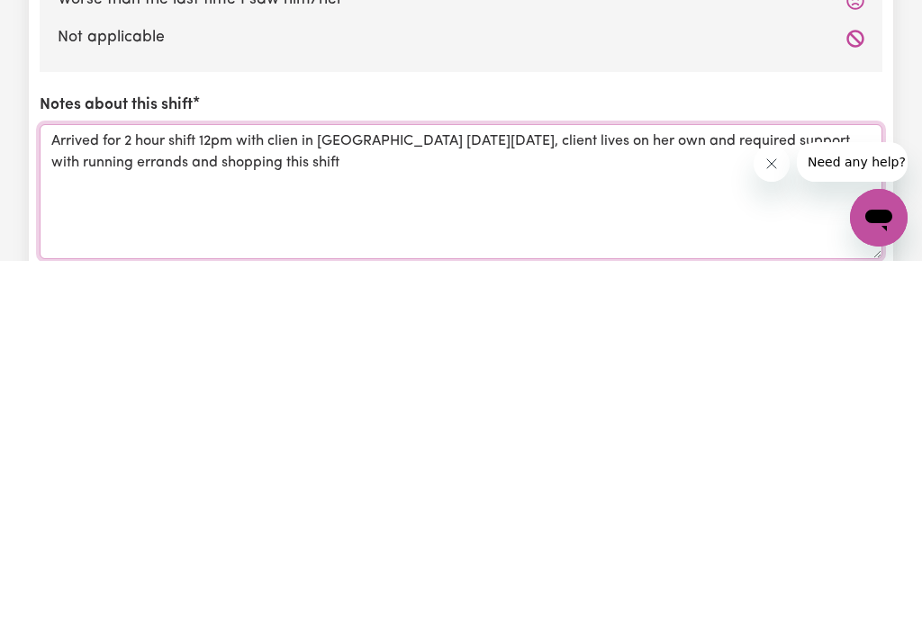
click at [307, 491] on textarea "Arrived for 2 hour shift 12pm with clien in [GEOGRAPHIC_DATA] [DATE][DATE], cli…" at bounding box center [461, 558] width 842 height 135
click at [418, 491] on textarea "Arrived for 2 hour shift 12pm with client in [GEOGRAPHIC_DATA] [DATE][DATE], cl…" at bounding box center [461, 558] width 842 height 135
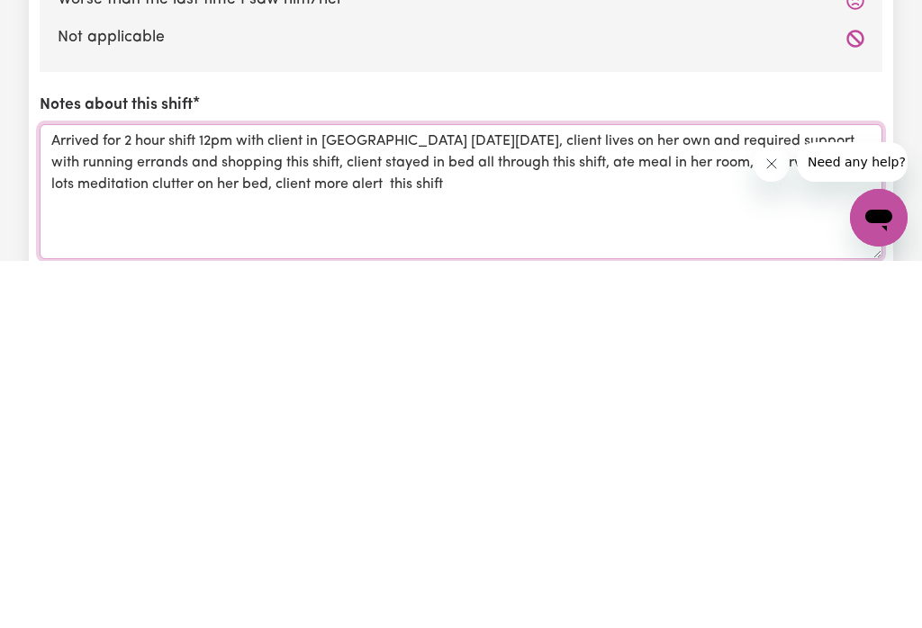
click at [662, 491] on textarea "Arrived for 2 hour shift 12pm with client in [GEOGRAPHIC_DATA] [DATE][DATE], cl…" at bounding box center [461, 558] width 842 height 135
click at [771, 491] on textarea "Arrived for 2 hour shift 12pm with client in [GEOGRAPHIC_DATA] [DATE][DATE], cl…" at bounding box center [461, 558] width 842 height 135
click at [101, 491] on textarea "Arrived for 2 hour shift 12pm with client in [GEOGRAPHIC_DATA] [DATE][DATE], cl…" at bounding box center [461, 558] width 842 height 135
click at [46, 491] on textarea "Arrived for 2 hour shift 12pm with client in [GEOGRAPHIC_DATA] [DATE][DATE], cl…" at bounding box center [461, 558] width 842 height 135
click at [731, 491] on textarea "Arrived for 2 hour shift 12pm with client in [GEOGRAPHIC_DATA] [DATE][DATE], cl…" at bounding box center [461, 558] width 842 height 135
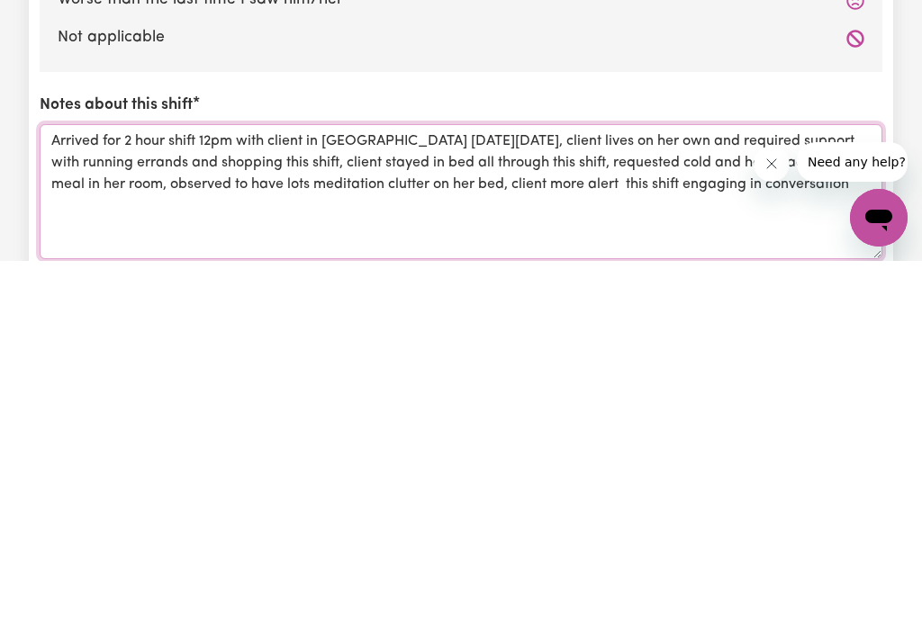
click at [646, 491] on textarea "Arrived for 2 hour shift 12pm with client in [GEOGRAPHIC_DATA] [DATE][DATE], cl…" at bounding box center [461, 558] width 842 height 135
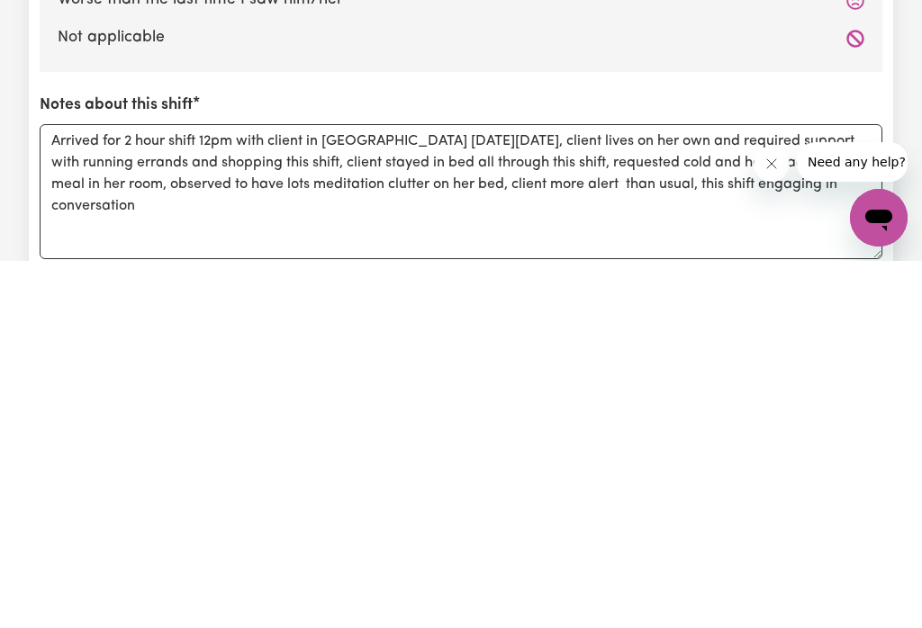
scroll to position [2001, 0]
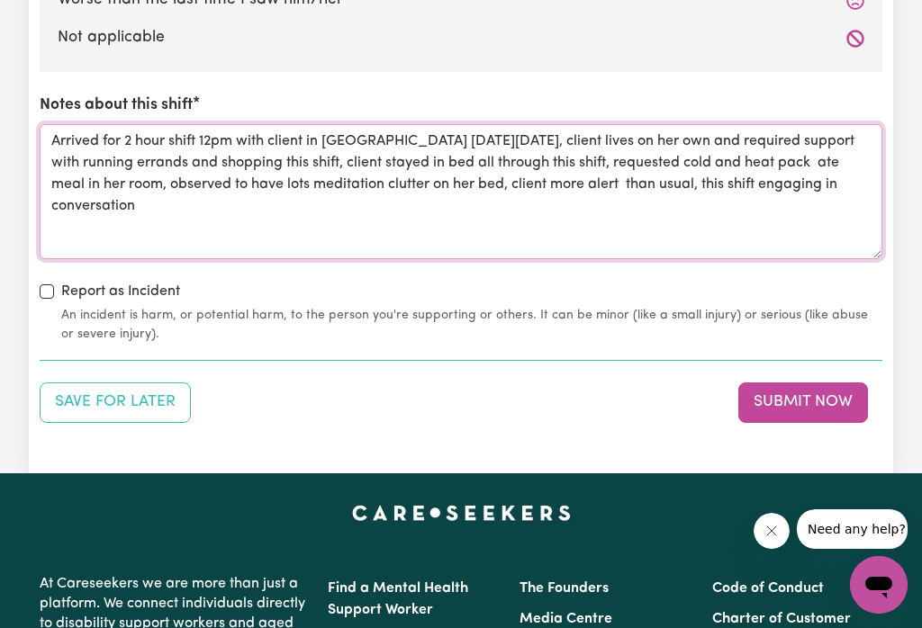
click at [729, 186] on textarea "Arrived for 2 hour shift 12pm with client in [GEOGRAPHIC_DATA] [DATE][DATE], cl…" at bounding box center [461, 191] width 842 height 135
click at [63, 186] on textarea "Arrived for 2 hour shift 12pm with client in [GEOGRAPHIC_DATA] [DATE][DATE], cl…" at bounding box center [461, 191] width 842 height 135
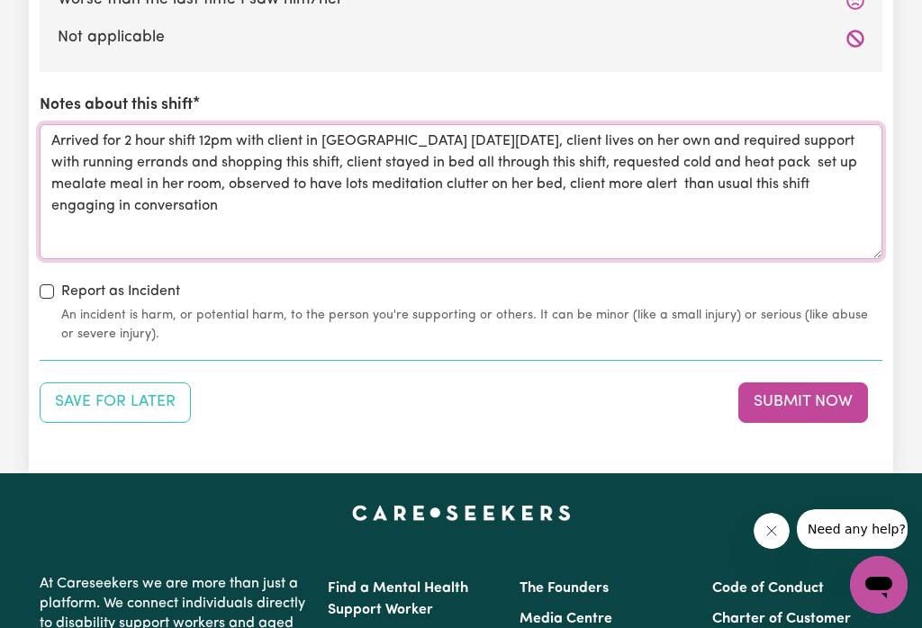
click at [195, 184] on textarea "Arrived for 2 hour shift 12pm with client in [GEOGRAPHIC_DATA] [DATE][DATE], cl…" at bounding box center [461, 191] width 842 height 135
click at [229, 208] on textarea "Arrived for 2 hour shift 12pm with client in [GEOGRAPHIC_DATA] [DATE][DATE], cl…" at bounding box center [461, 191] width 842 height 135
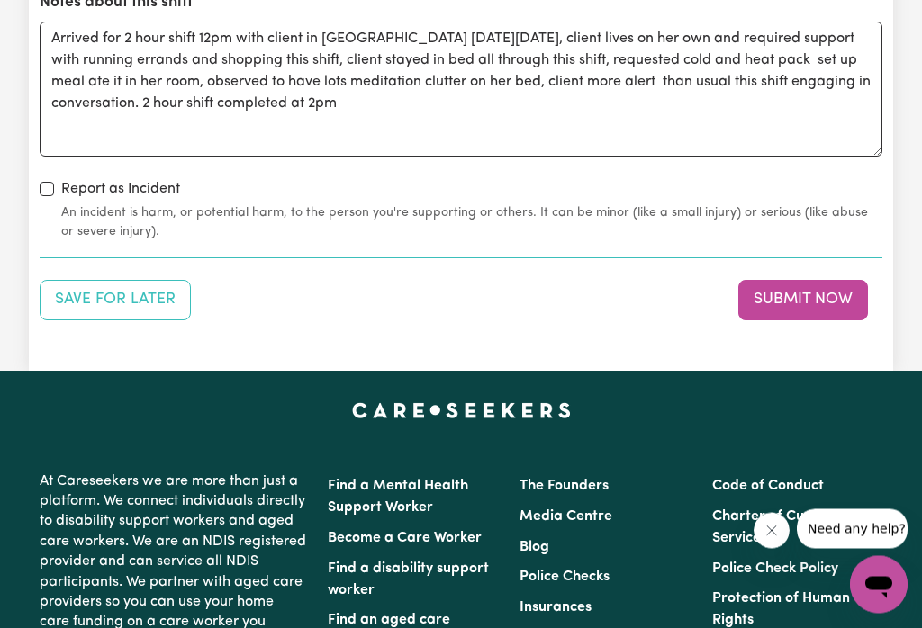
scroll to position [2103, 0]
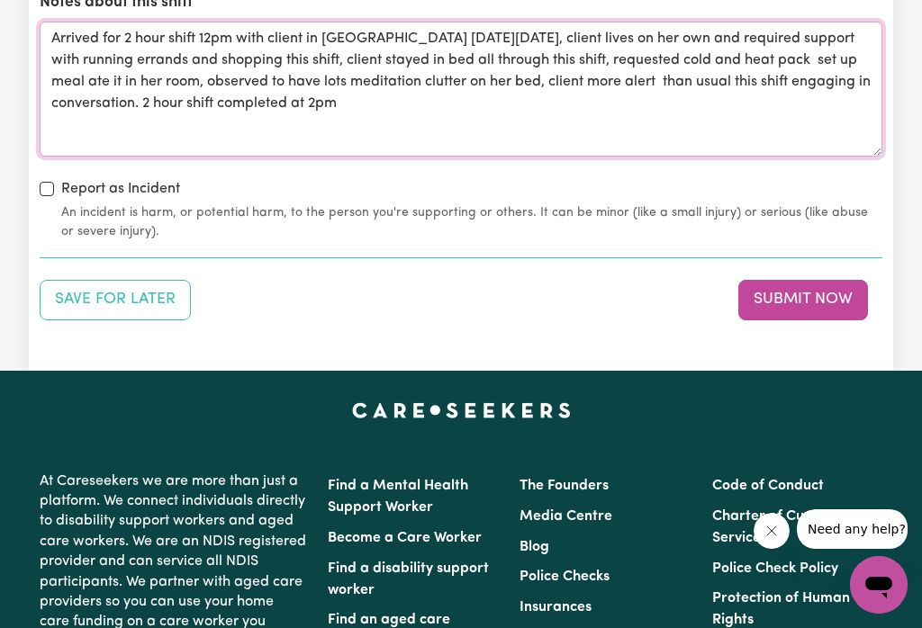
type textarea "Arrived for 2 hour shift 12pm with client in [GEOGRAPHIC_DATA] [DATE][DATE], cl…"
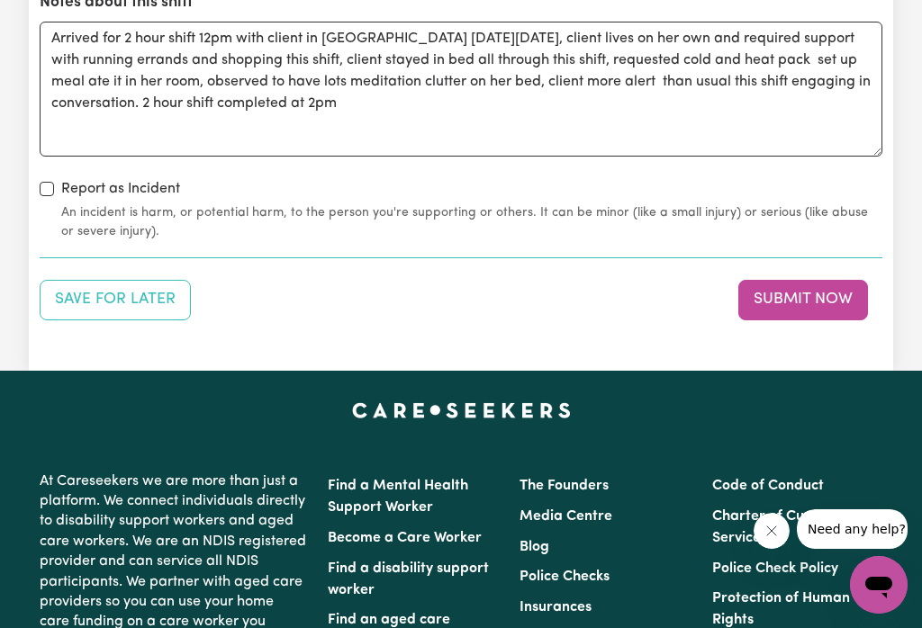
click at [785, 302] on button "Submit Now" at bounding box center [803, 300] width 130 height 40
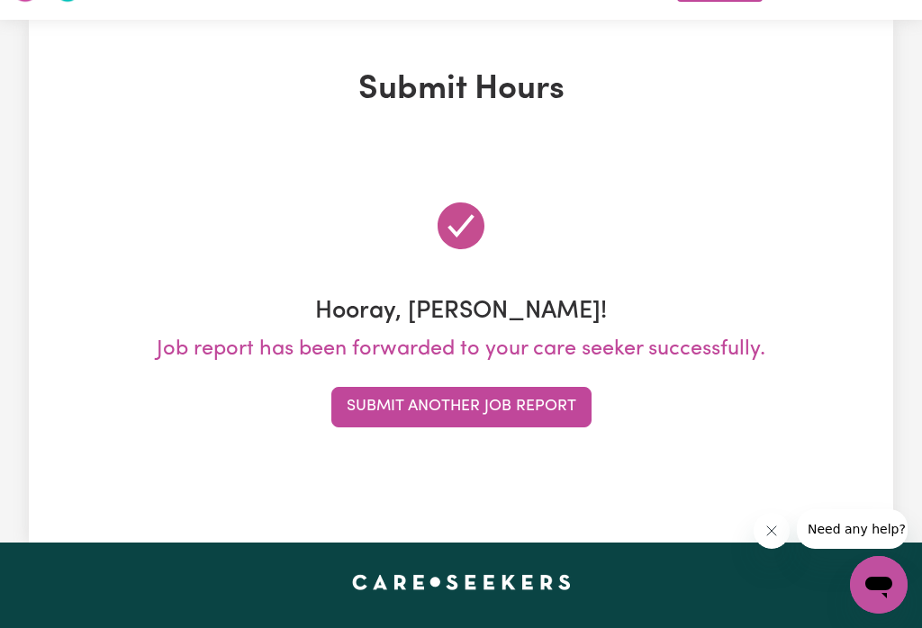
scroll to position [0, 0]
